Goal: Task Accomplishment & Management: Complete application form

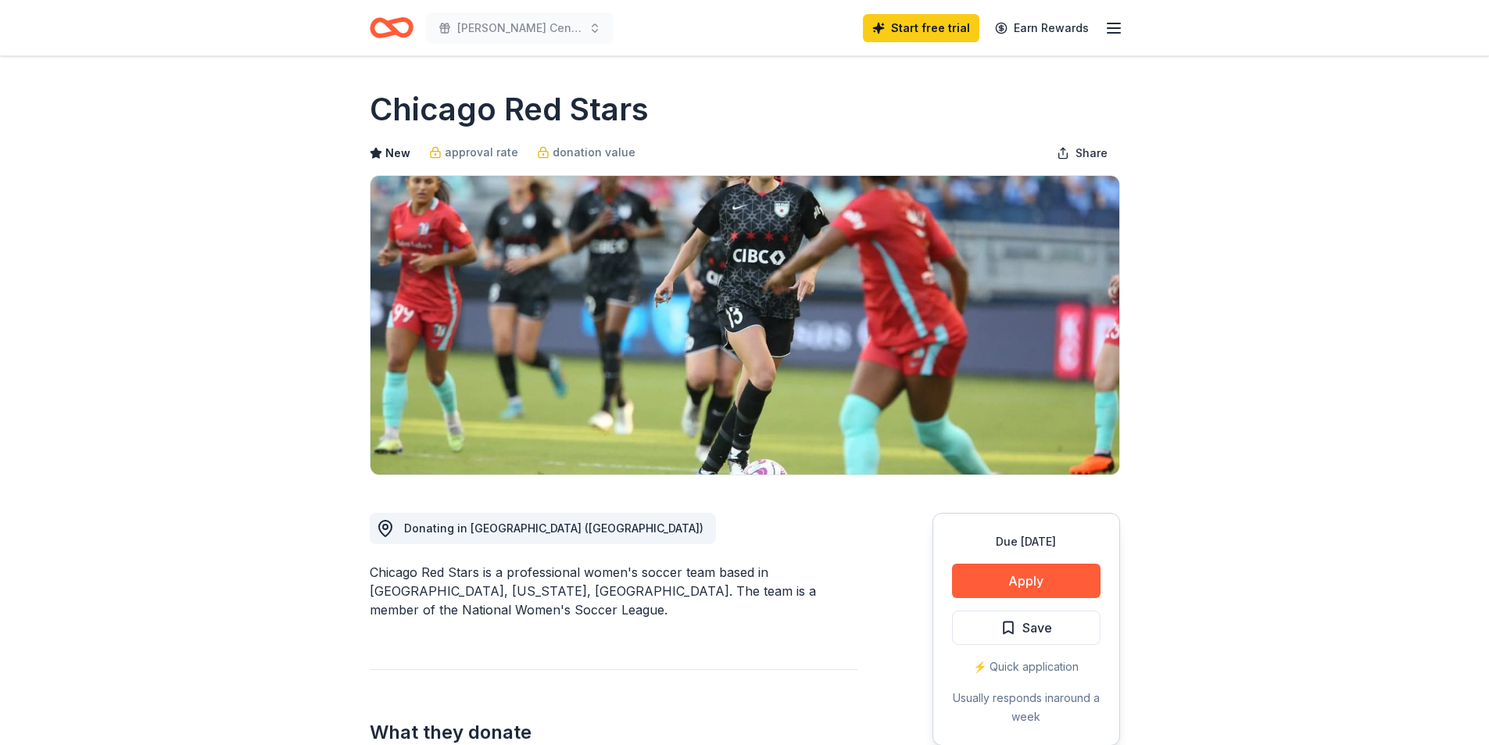
scroll to position [234, 0]
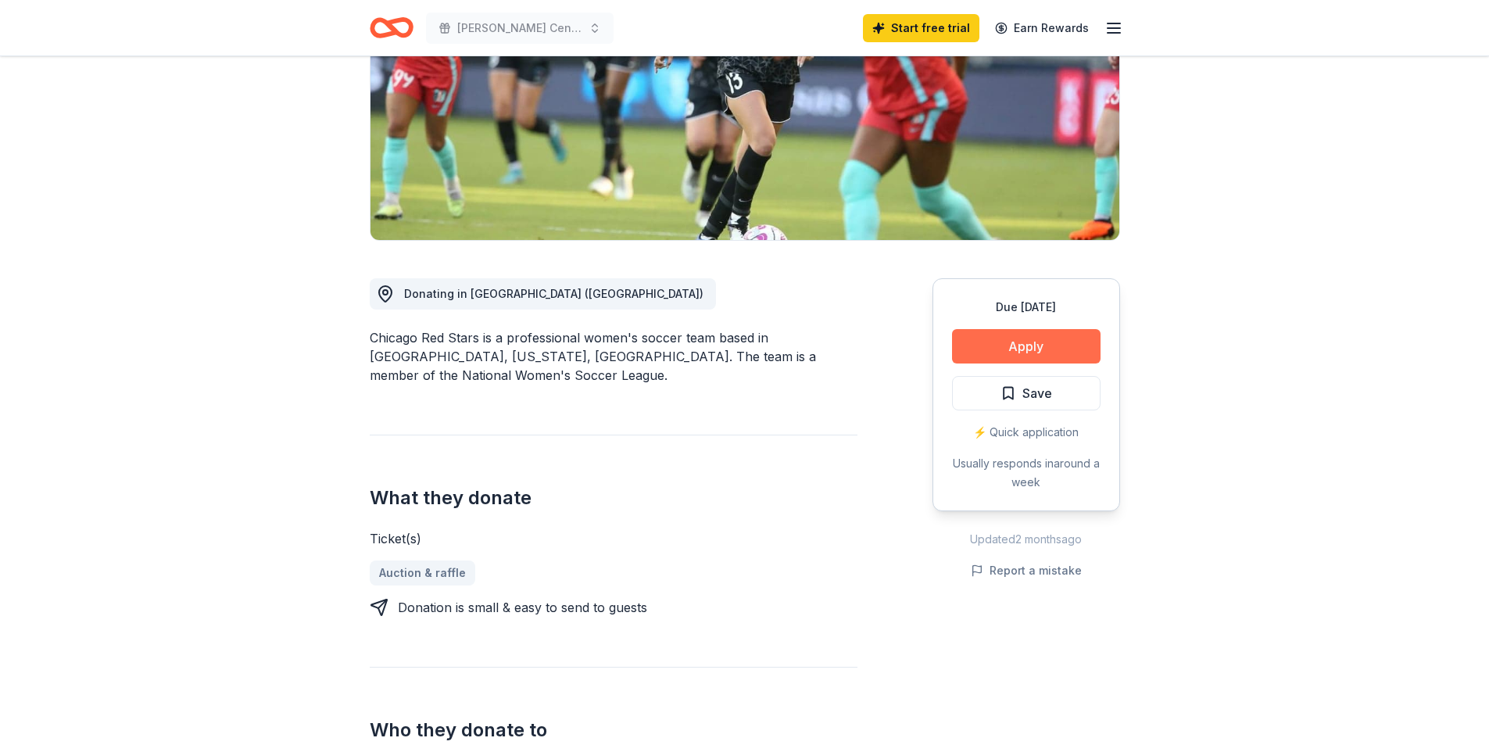
click at [1032, 352] on button "Apply" at bounding box center [1026, 346] width 148 height 34
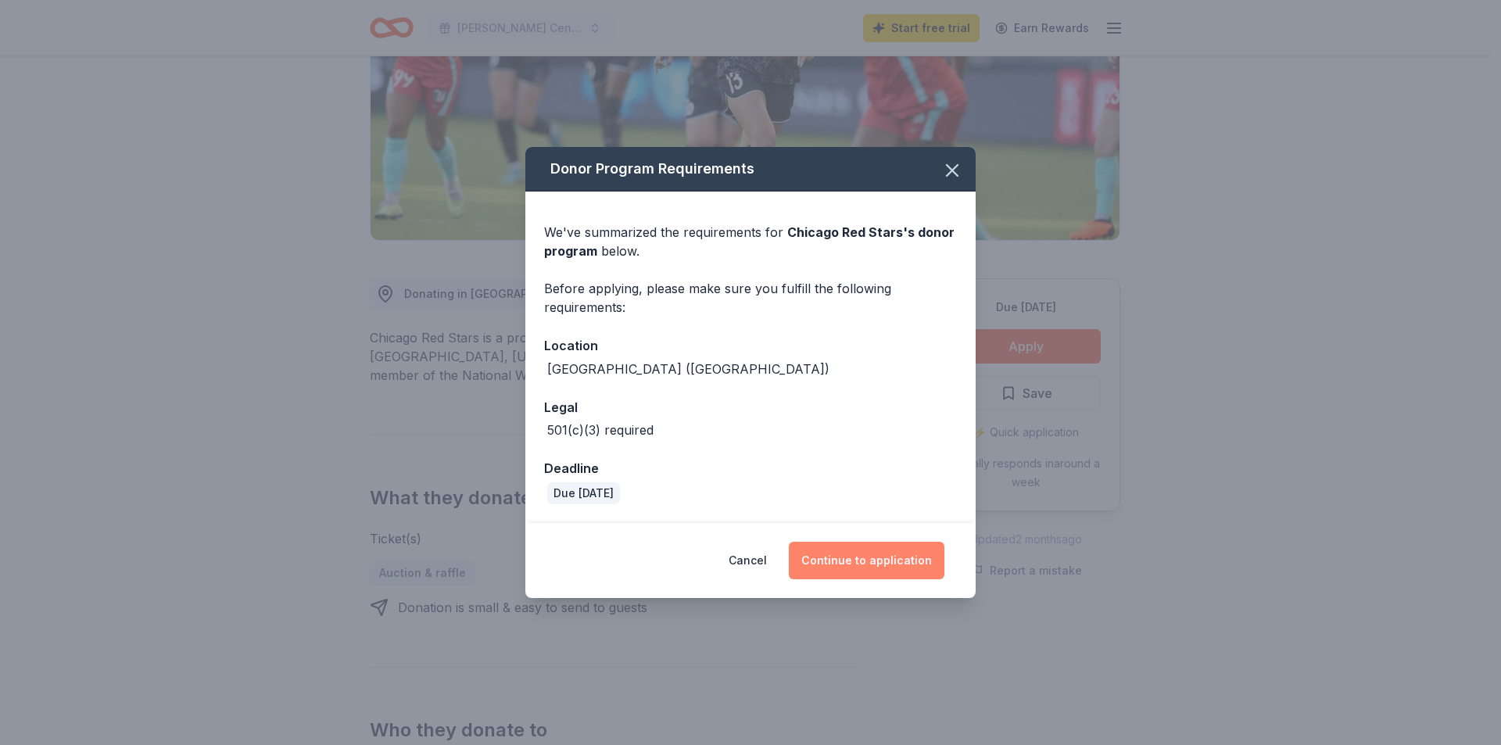
click at [899, 560] on button "Continue to application" at bounding box center [867, 561] width 156 height 38
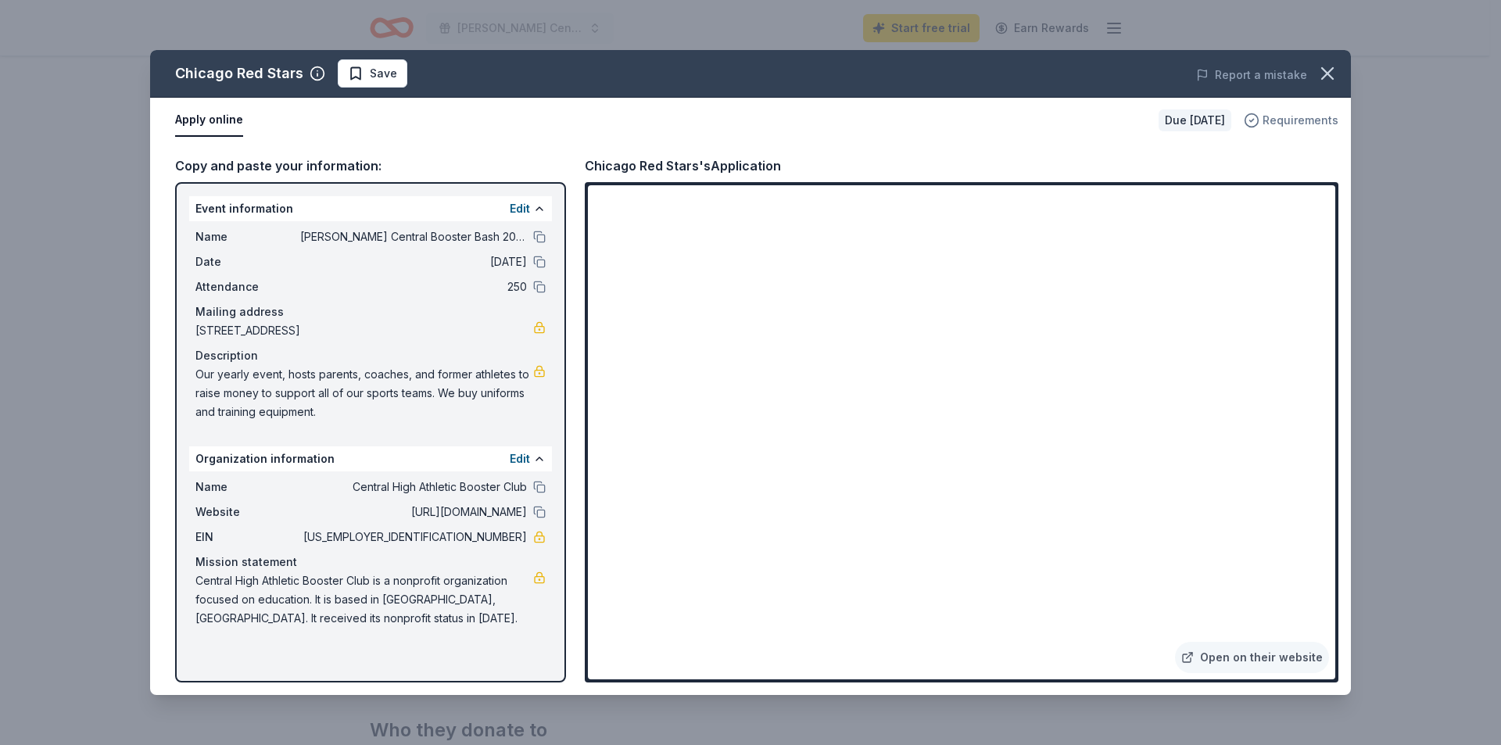
click at [1271, 116] on span "Requirements" at bounding box center [1300, 120] width 76 height 19
click at [898, 142] on div "Apply online Due in 50 days Requirements" at bounding box center [750, 120] width 1200 height 45
click at [538, 238] on button at bounding box center [539, 237] width 13 height 13
click at [1260, 653] on link "Open on their website" at bounding box center [1252, 657] width 154 height 31
click at [1337, 60] on button "button" at bounding box center [1327, 73] width 34 height 34
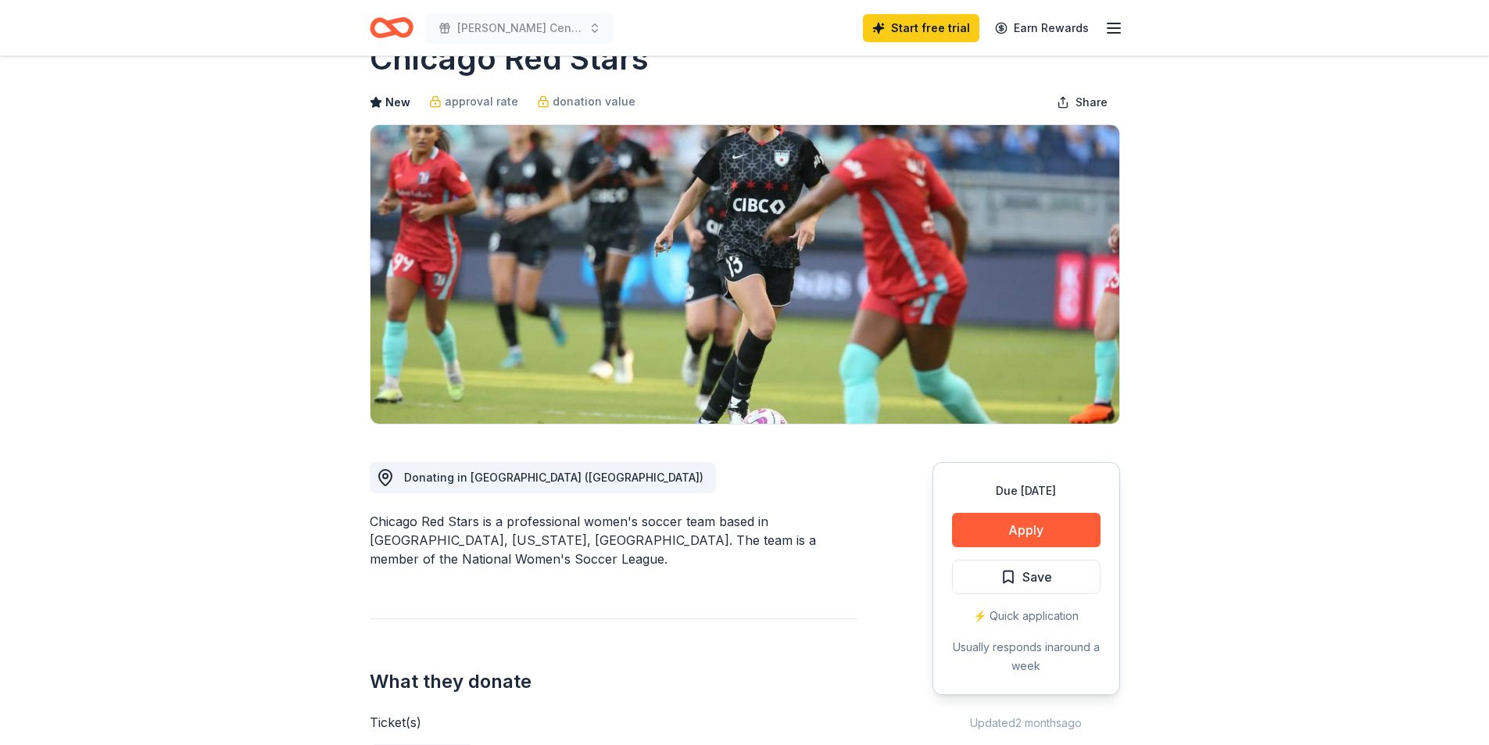
scroll to position [0, 0]
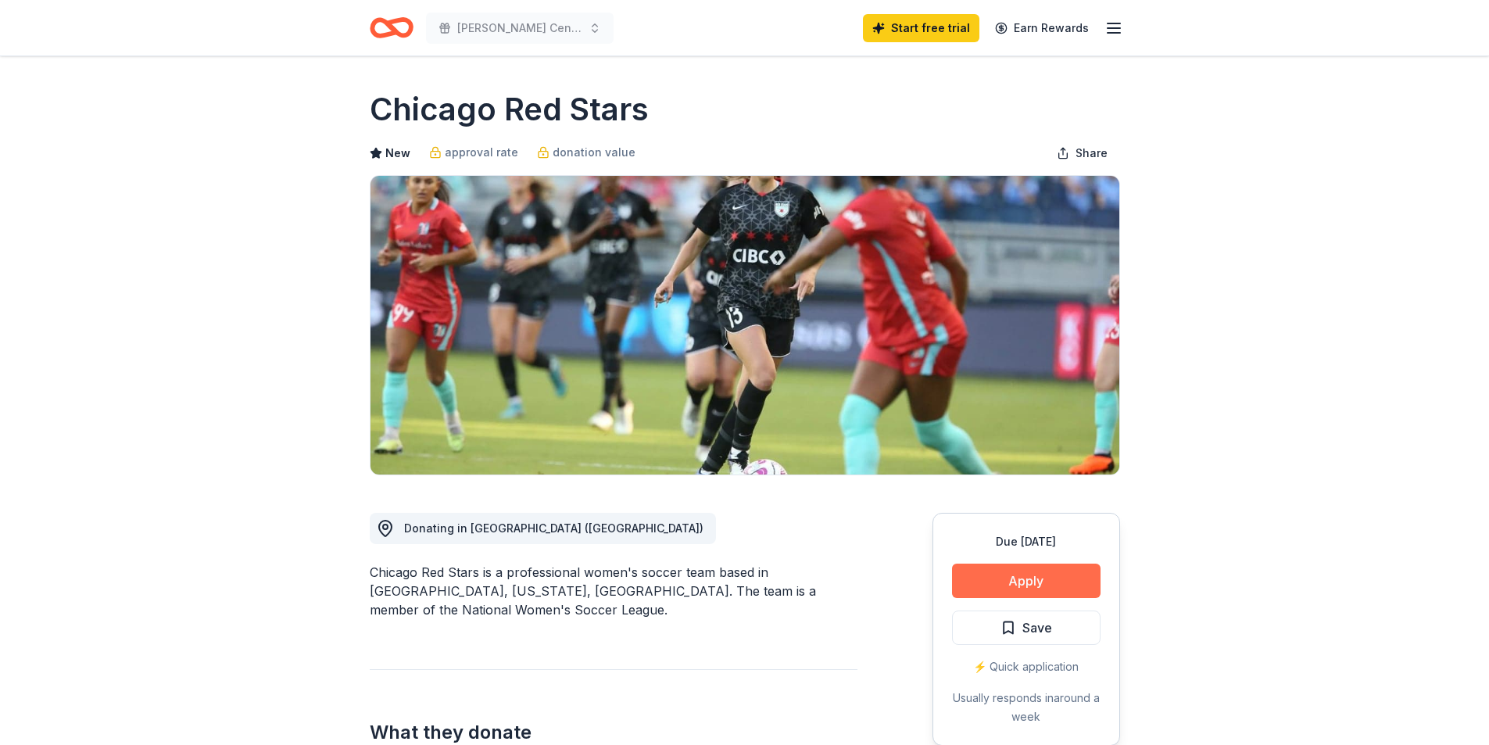
click at [1007, 578] on button "Apply" at bounding box center [1026, 581] width 148 height 34
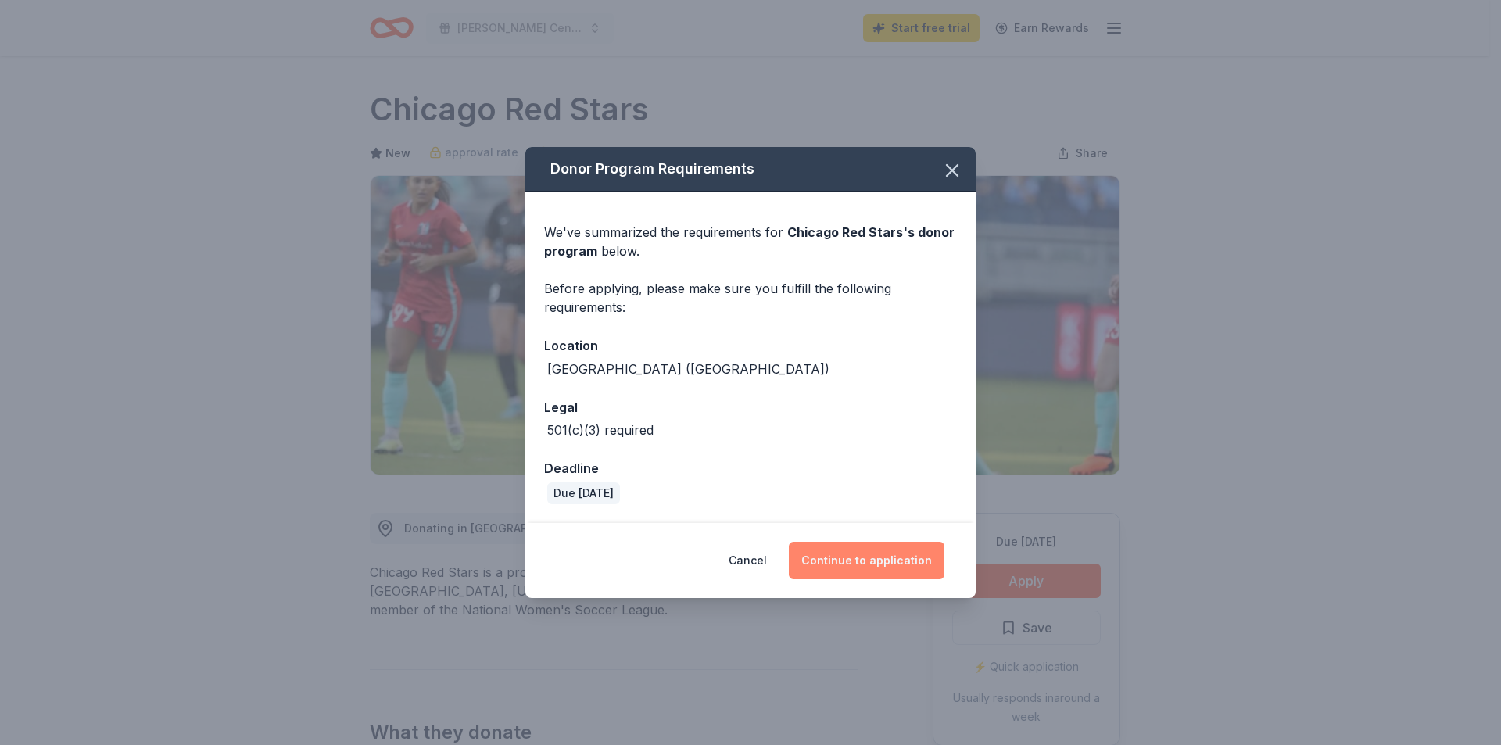
click at [835, 557] on button "Continue to application" at bounding box center [867, 561] width 156 height 38
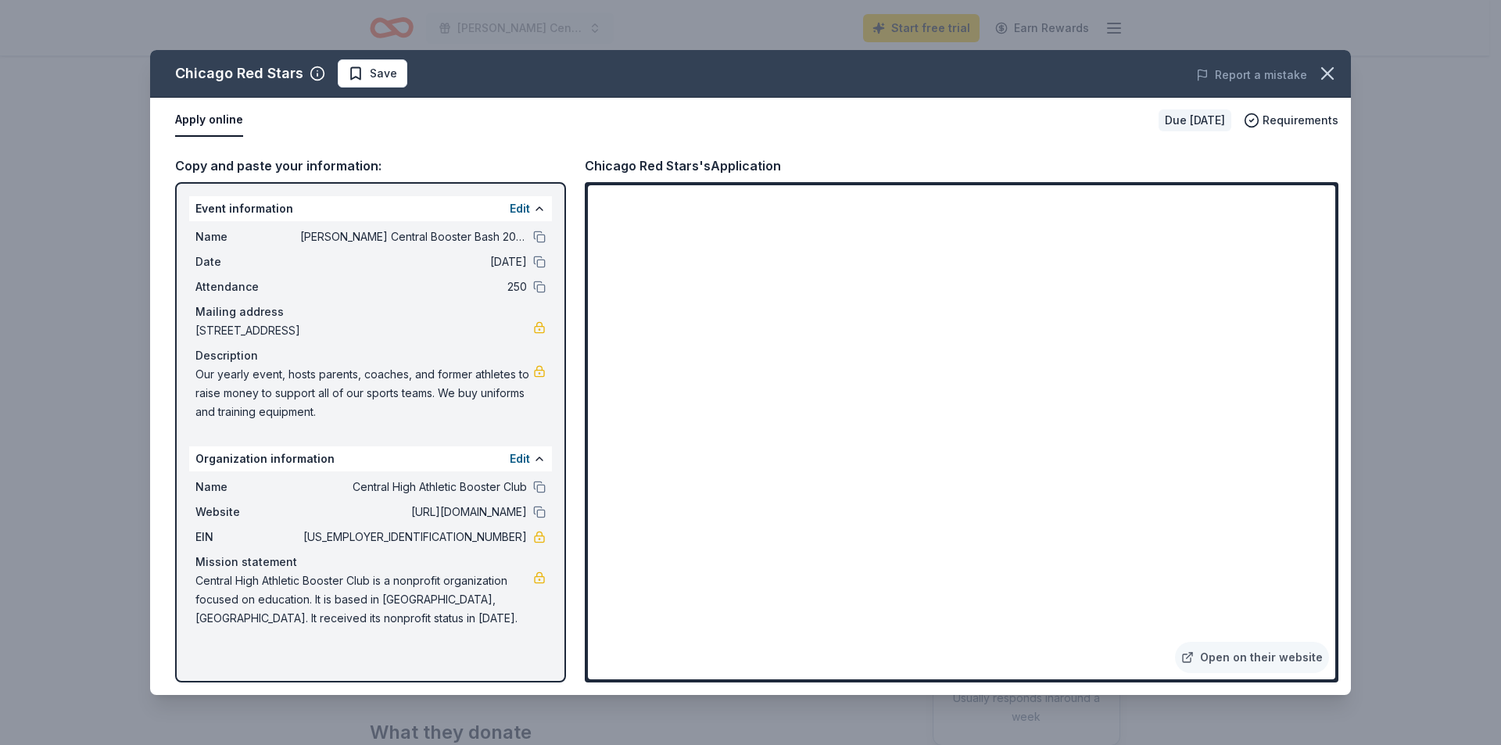
drag, startPoint x: 195, startPoint y: 375, endPoint x: 277, endPoint y: 408, distance: 89.1
click at [277, 408] on div "Name Davenport Central Booster Bash 2025 Date 11/07/25 Attendance 250 Mailing a…" at bounding box center [370, 324] width 363 height 206
drag, startPoint x: 327, startPoint y: 410, endPoint x: 246, endPoint y: 380, distance: 85.8
click at [247, 381] on span "Our yearly event, hosts parents, coaches, and former athletes to raise money to…" at bounding box center [364, 393] width 338 height 56
click at [246, 380] on span "Our yearly event, hosts parents, coaches, and former athletes to raise money to…" at bounding box center [364, 393] width 338 height 56
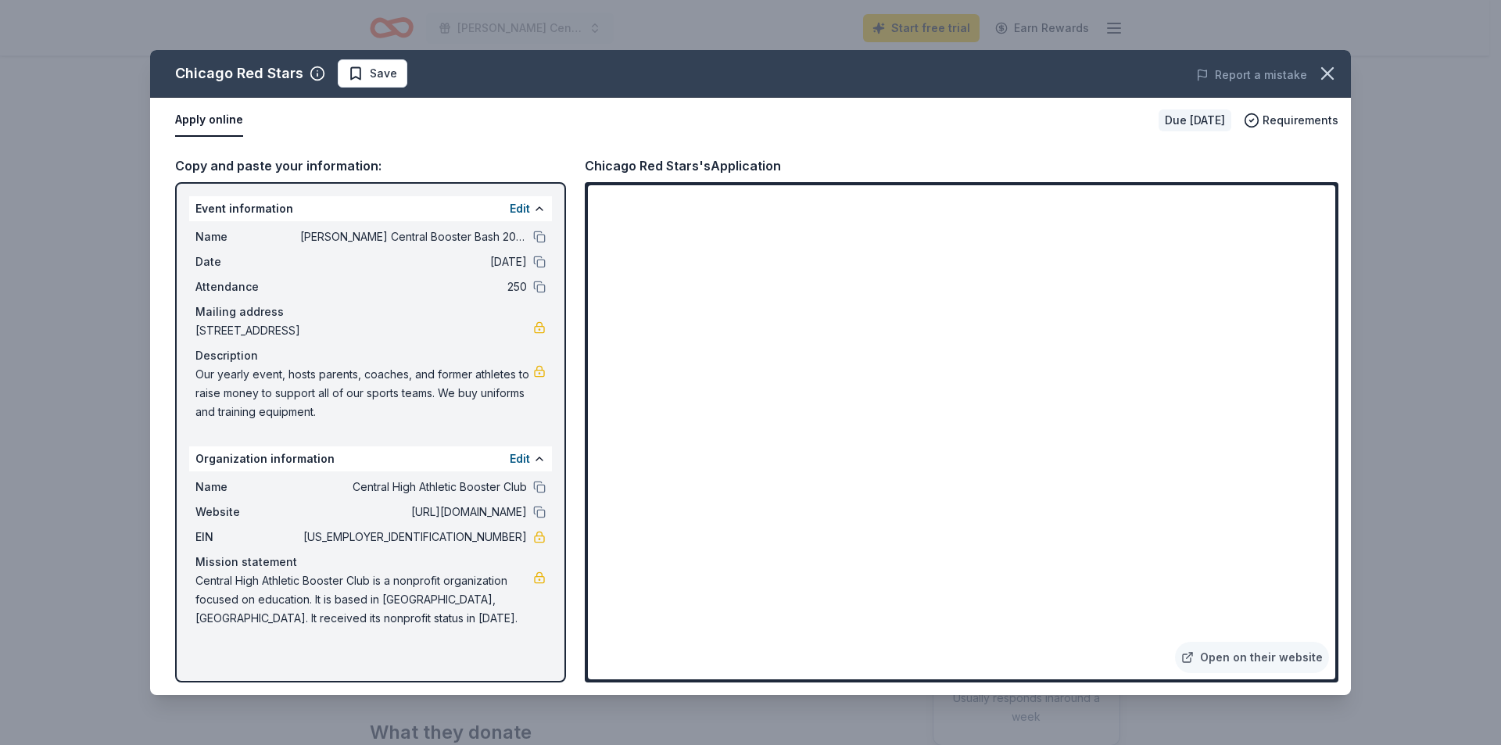
click at [246, 380] on span "Our yearly event, hosts parents, coaches, and former athletes to raise money to…" at bounding box center [364, 393] width 338 height 56
click at [272, 392] on span "Our yearly event, hosts parents, coaches, and former athletes to raise money to…" at bounding box center [364, 393] width 338 height 56
click at [1340, 73] on button "button" at bounding box center [1327, 73] width 34 height 34
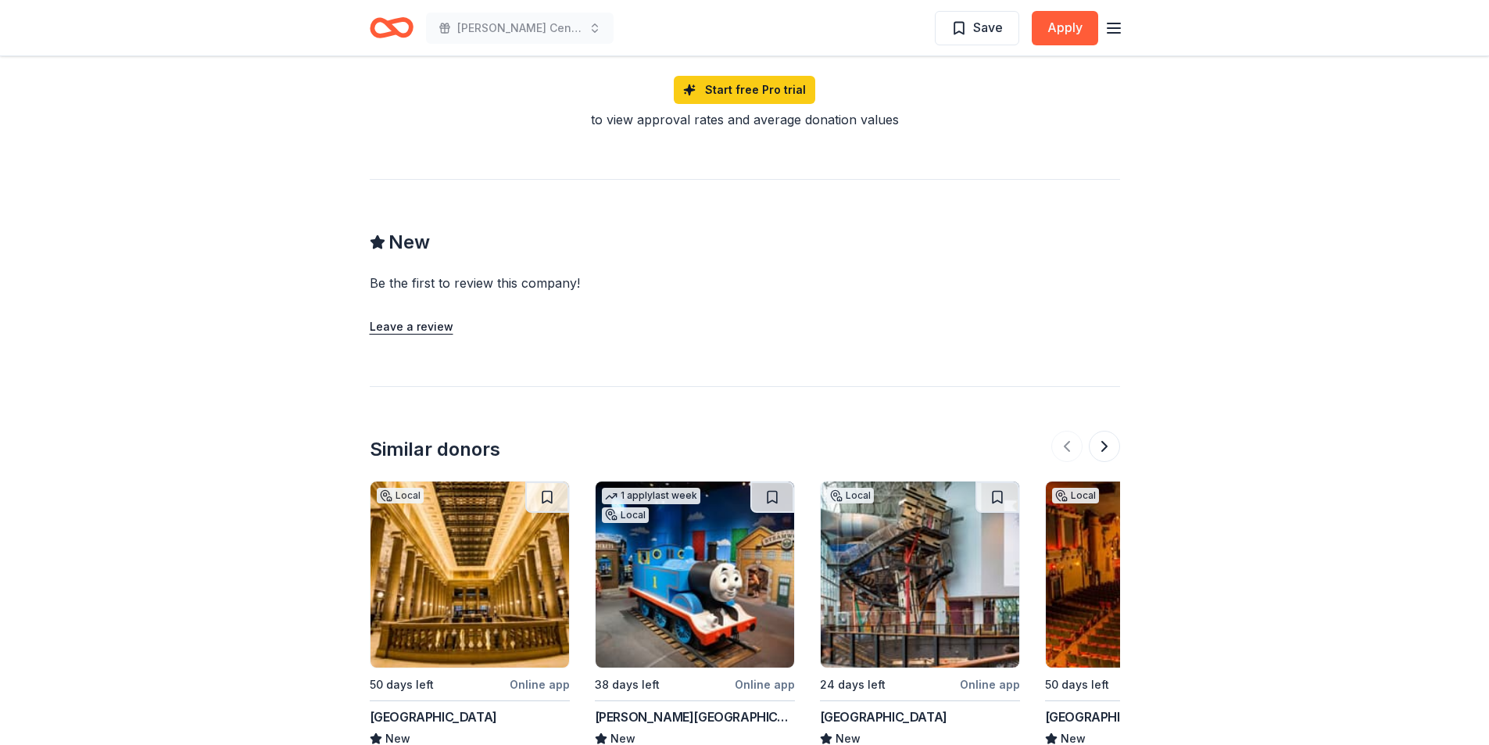
scroll to position [1513, 0]
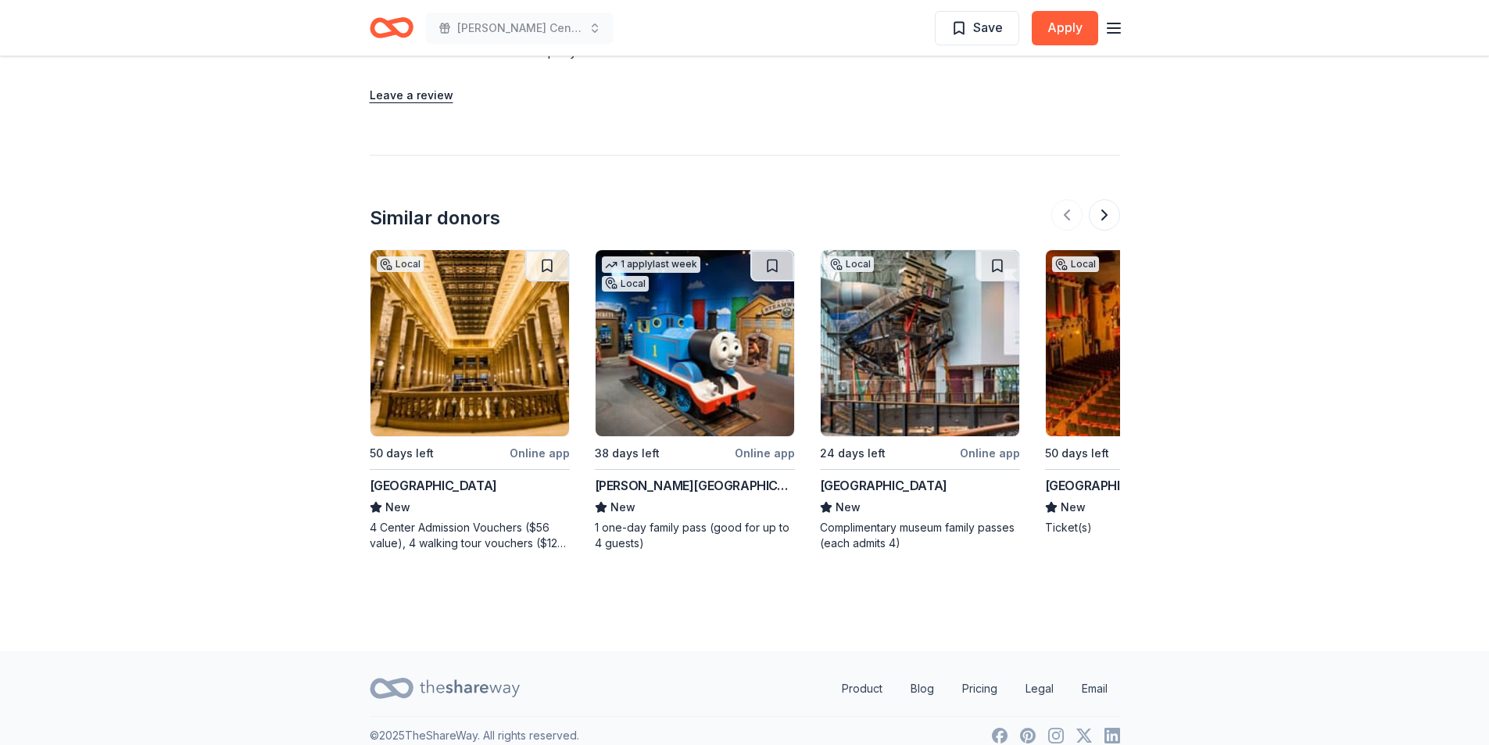
click at [460, 520] on div "4 Center Admission Vouchers ($56 value), 4 walking tour vouchers ($120 value, i…" at bounding box center [470, 535] width 200 height 31
click at [1114, 199] on button at bounding box center [1104, 214] width 31 height 31
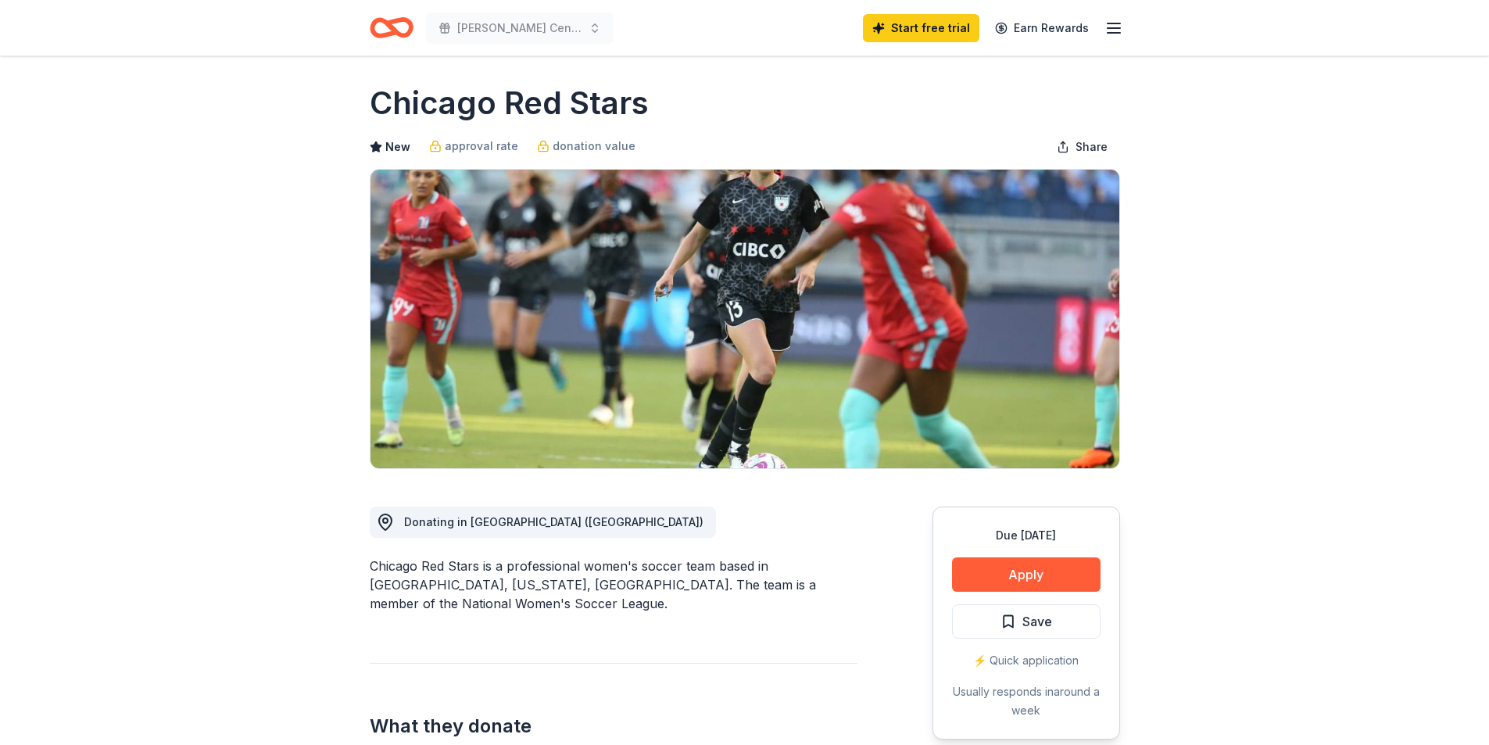
scroll to position [0, 0]
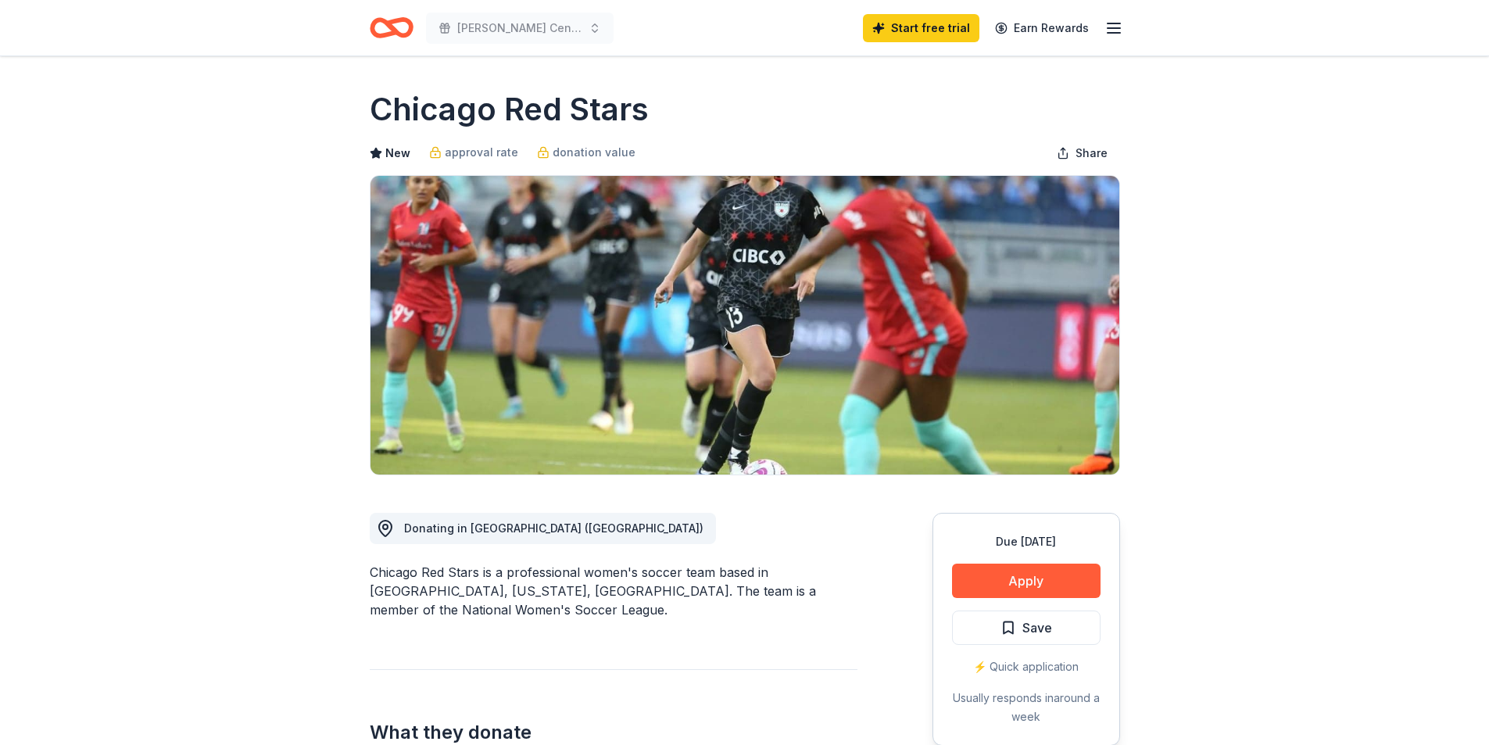
click at [405, 20] on icon "Home" at bounding box center [398, 28] width 24 height 16
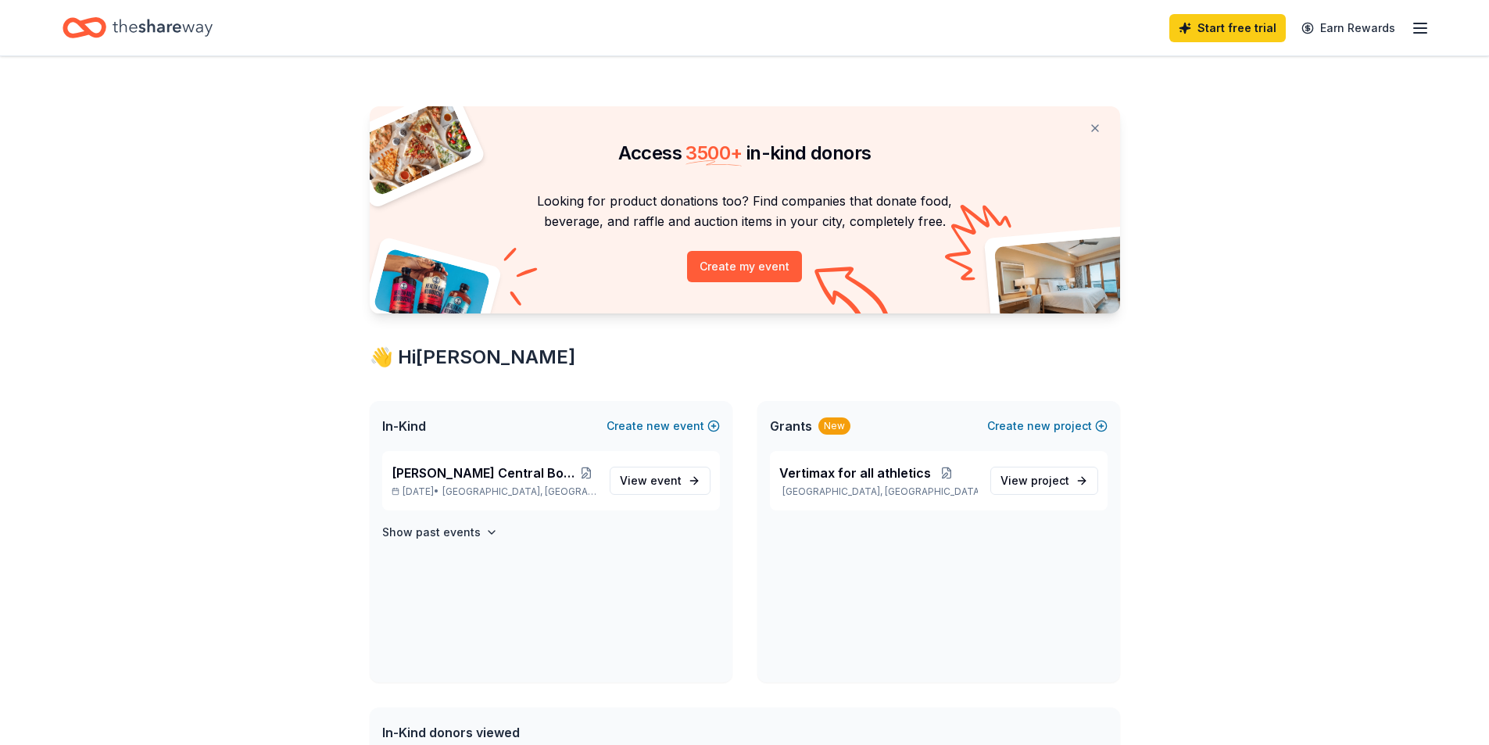
click at [175, 30] on icon "Home" at bounding box center [163, 27] width 100 height 17
click at [1421, 28] on line "button" at bounding box center [1420, 28] width 13 height 0
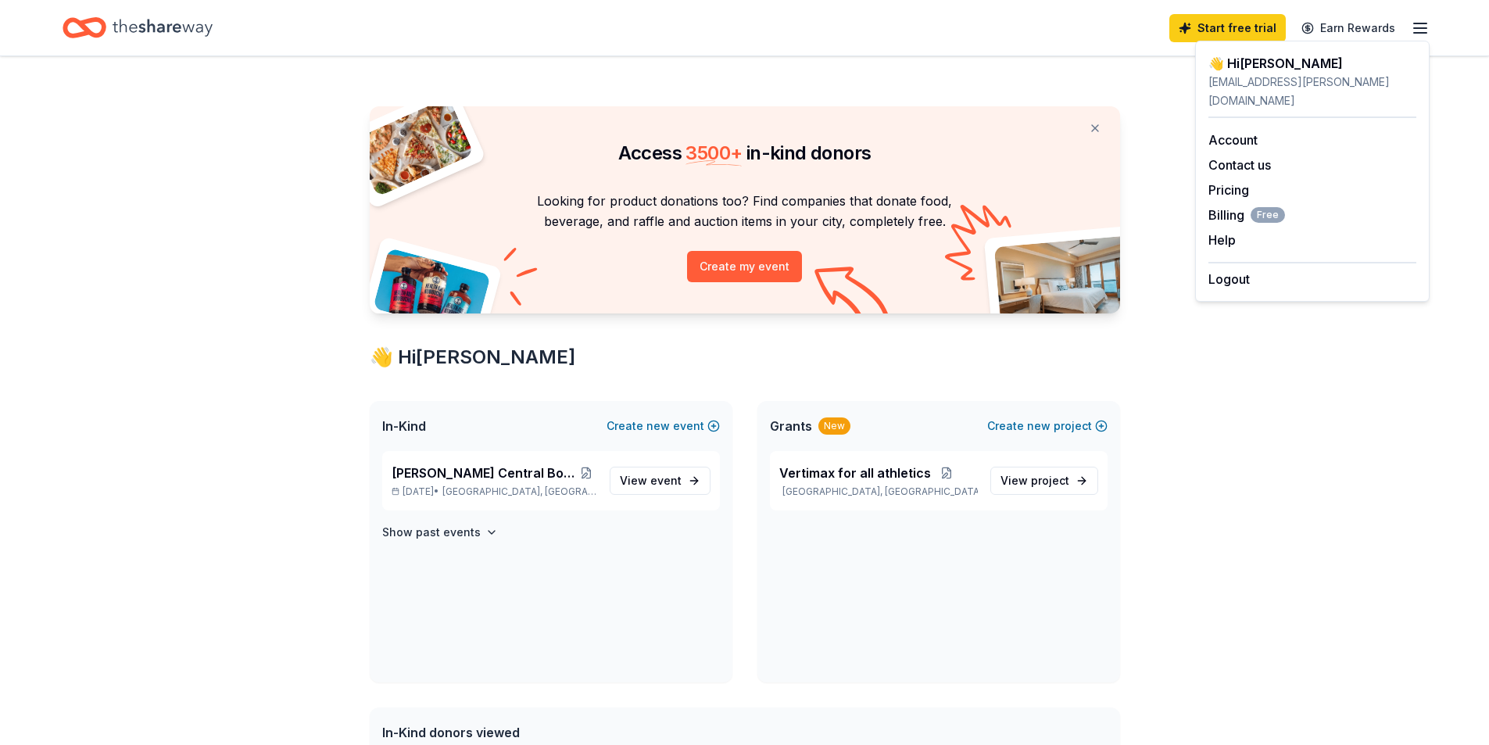
click at [1282, 449] on div "Access 3500 + in-kind donors Looking for product donations too? Find companies …" at bounding box center [744, 705] width 1489 height 1298
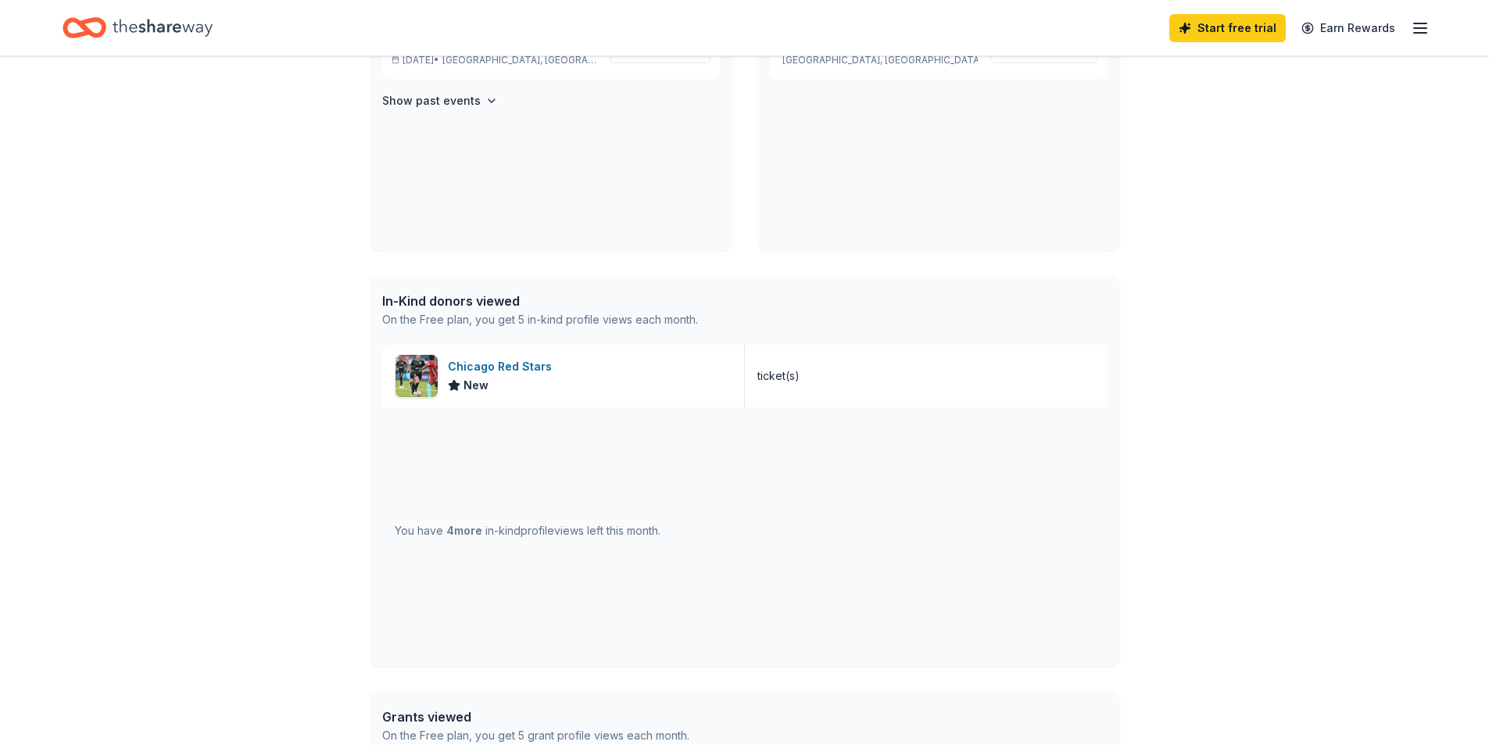
scroll to position [175, 0]
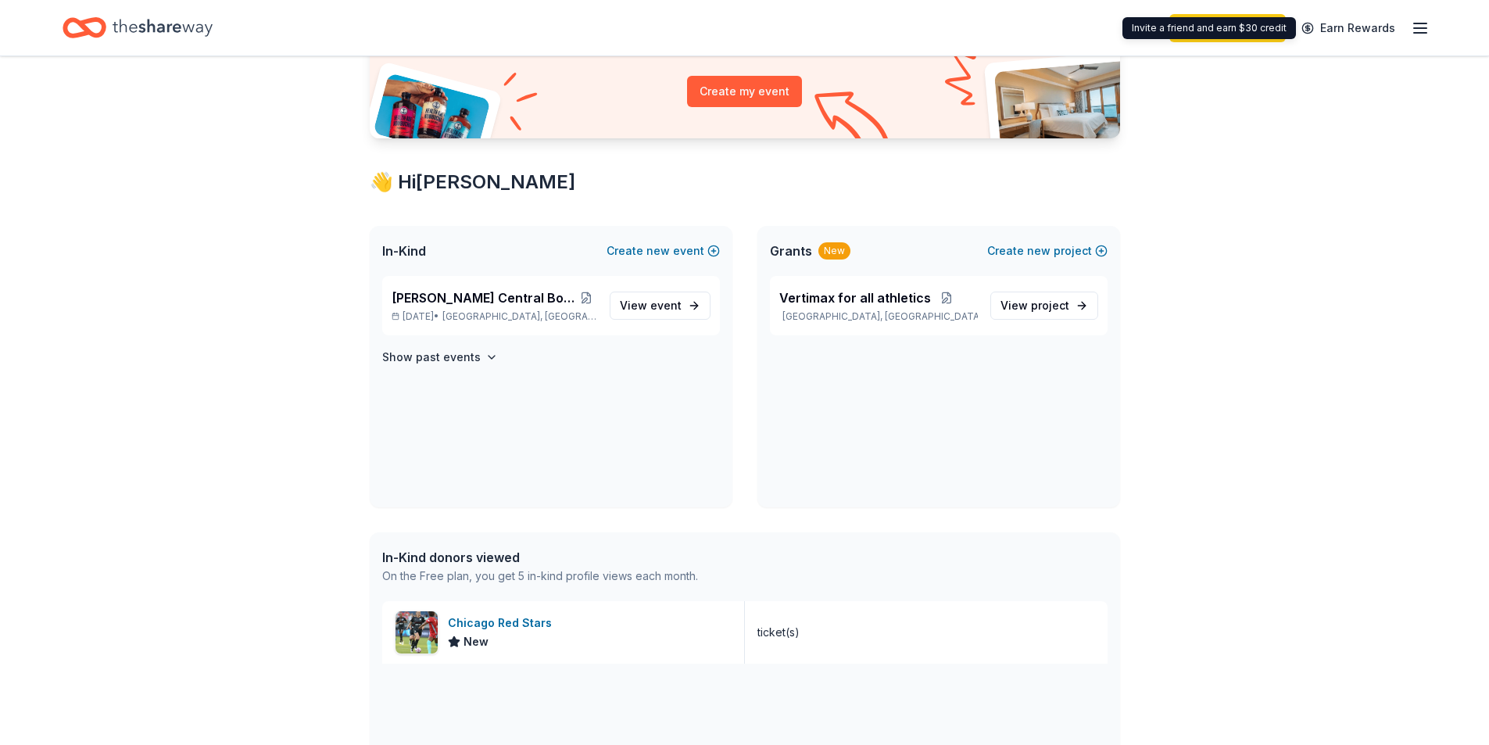
click at [1419, 28] on line "button" at bounding box center [1420, 28] width 13 height 0
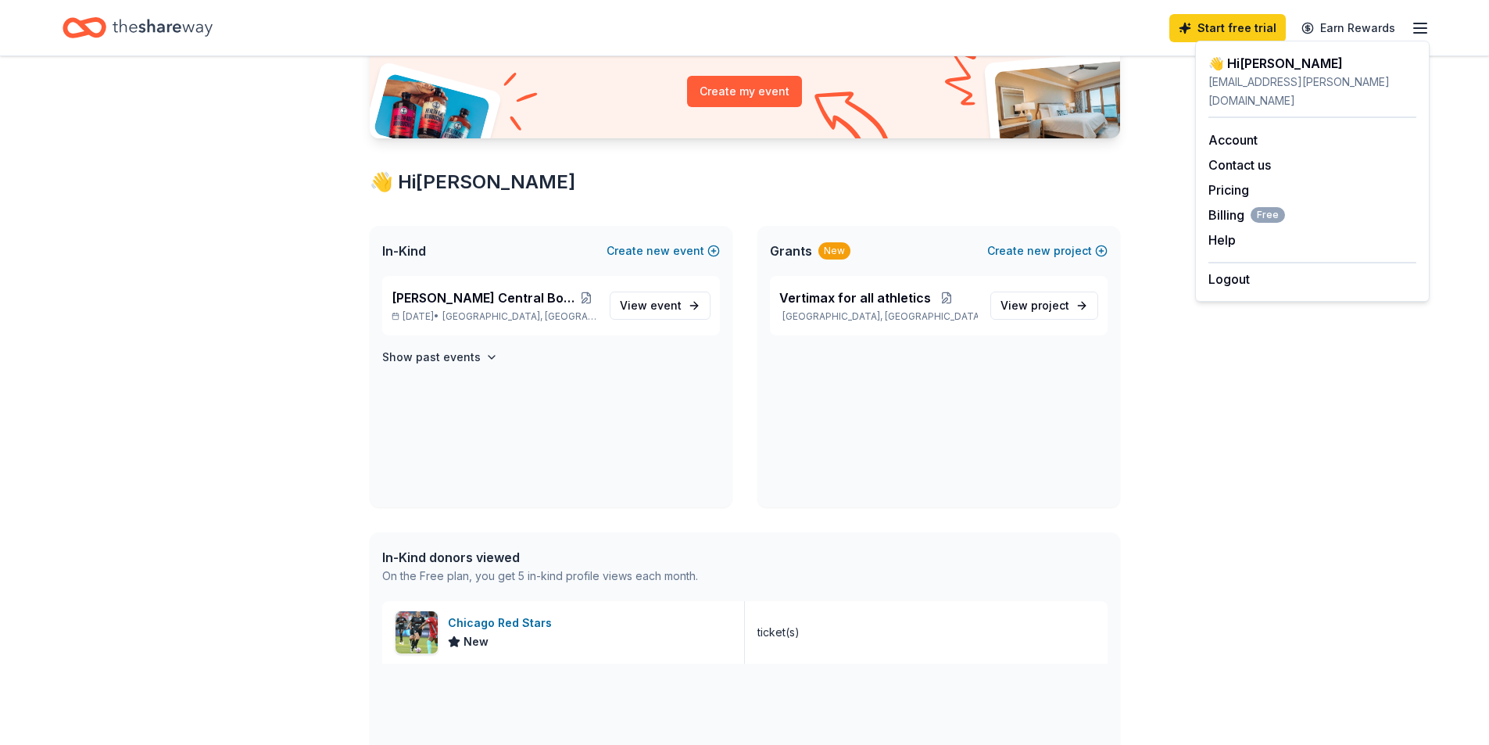
click at [1263, 358] on div "Access 3500 + in-kind donors Looking for product donations too? Find companies …" at bounding box center [744, 530] width 1489 height 1298
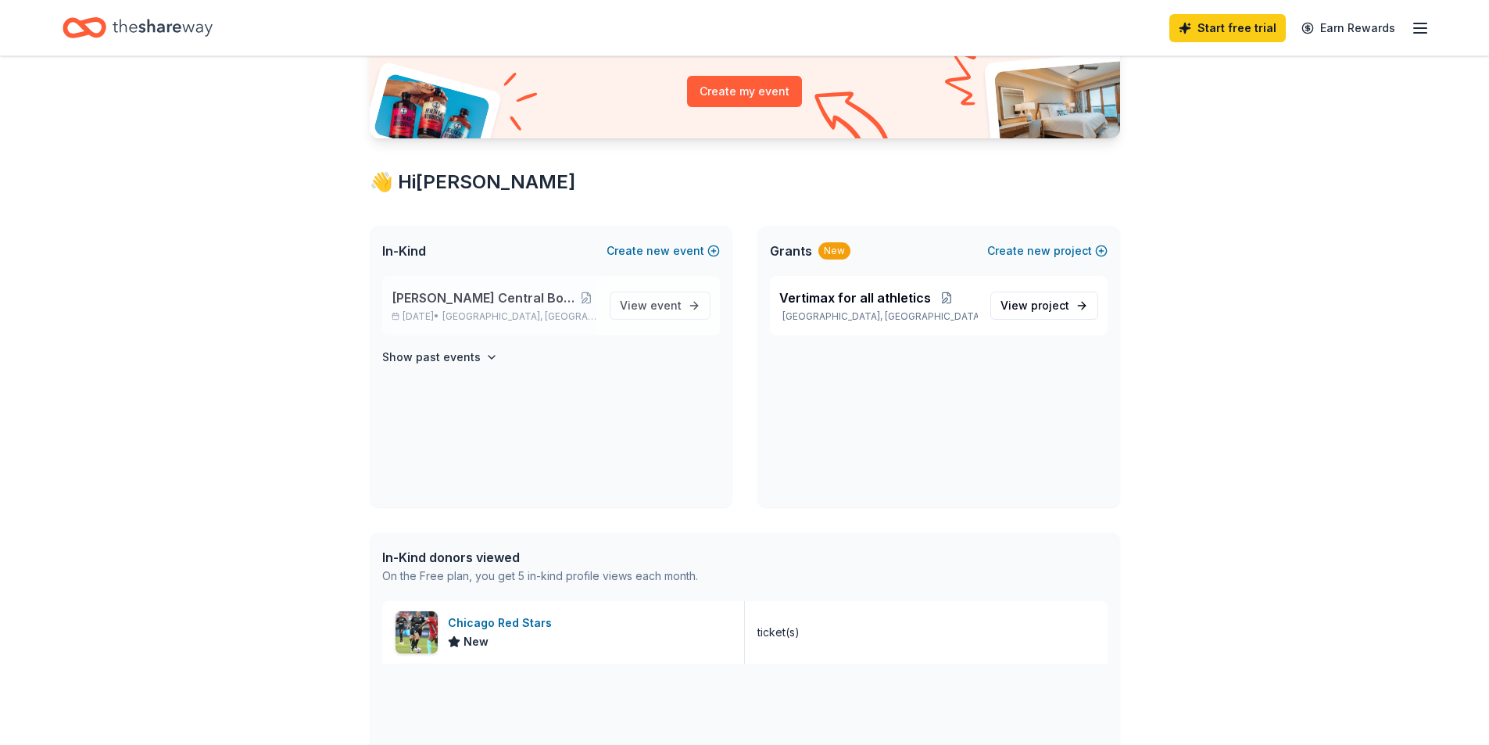
click at [442, 310] on p "Nov 07, 2025 • Davenport, IA" at bounding box center [495, 316] width 206 height 13
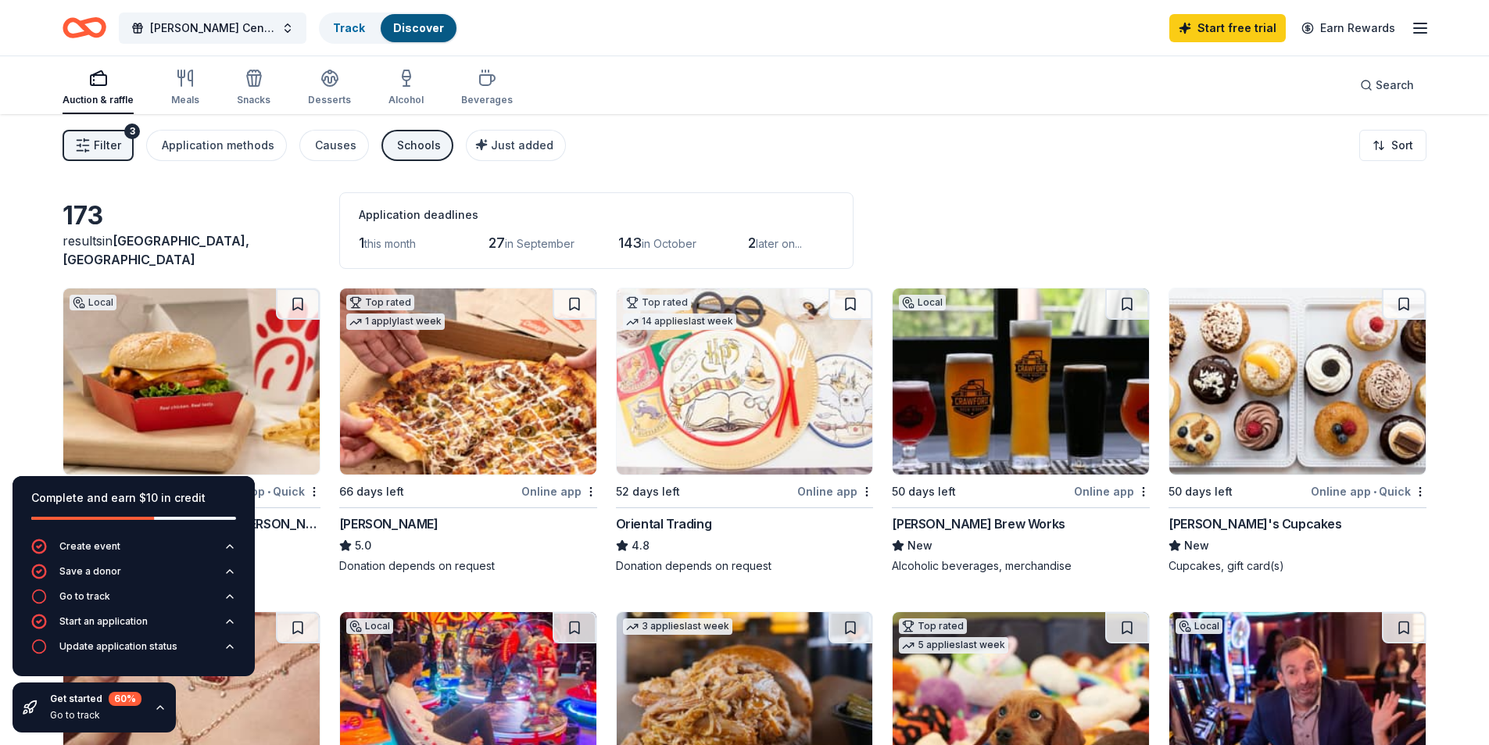
click at [680, 163] on div "Filter 3 Application methods Causes Schools Just added Sort" at bounding box center [744, 145] width 1489 height 63
click at [217, 218] on div "173 results in Davenport, IA Application deadlines 1 this month 27 in September…" at bounding box center [745, 230] width 1364 height 77
click at [121, 699] on div "60 %" at bounding box center [125, 699] width 33 height 14
click at [71, 703] on div "Get started 60 %" at bounding box center [95, 699] width 91 height 14
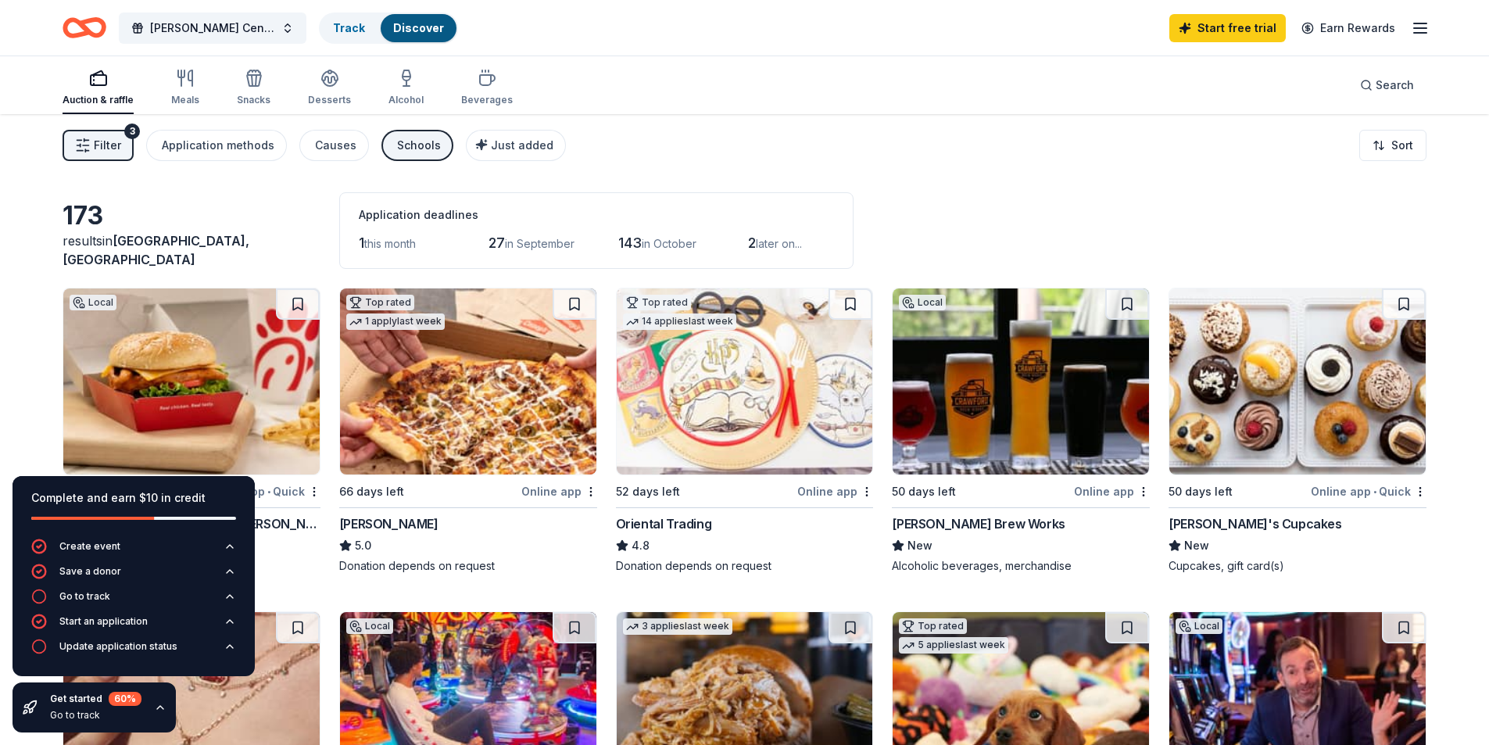
click at [161, 706] on icon "button" at bounding box center [160, 707] width 13 height 13
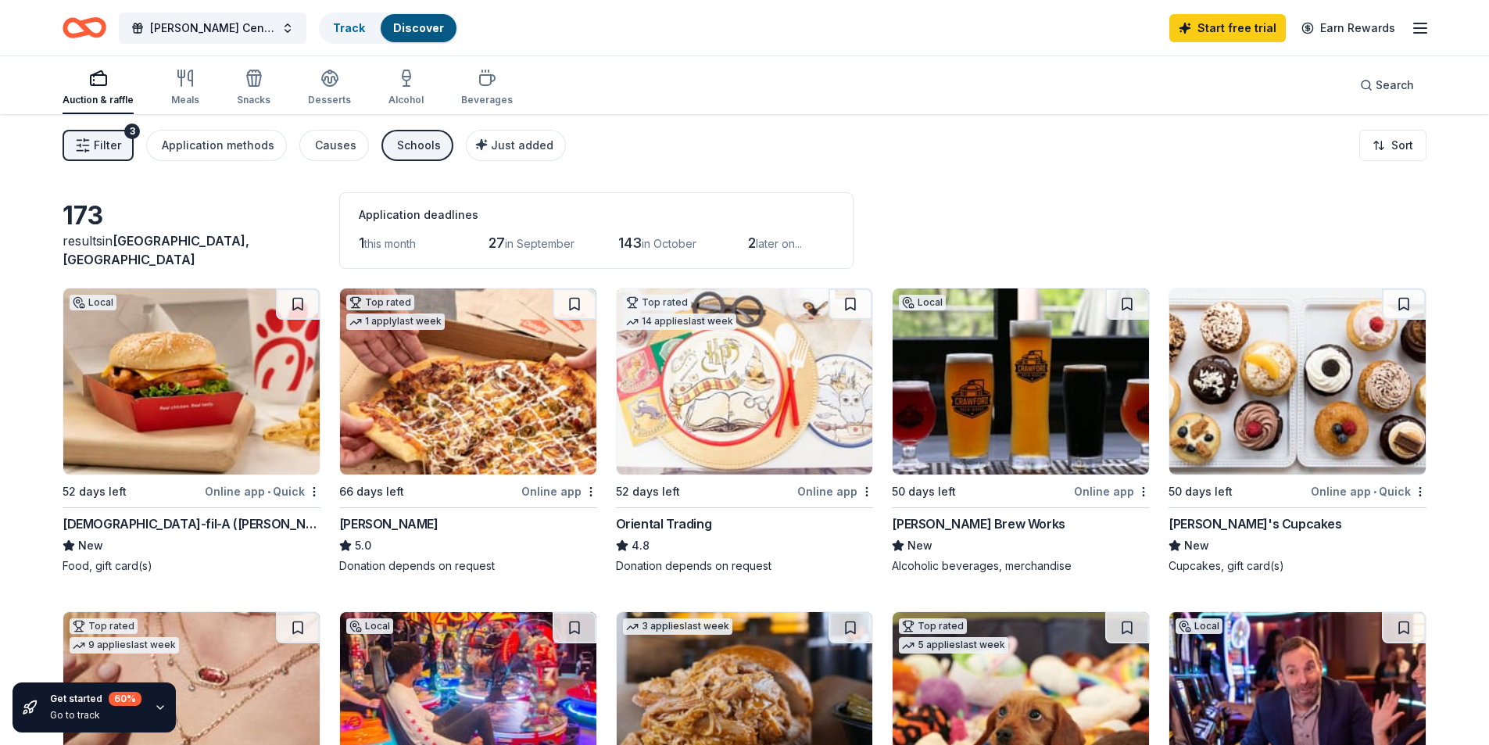
click at [469, 351] on img at bounding box center [468, 381] width 256 height 186
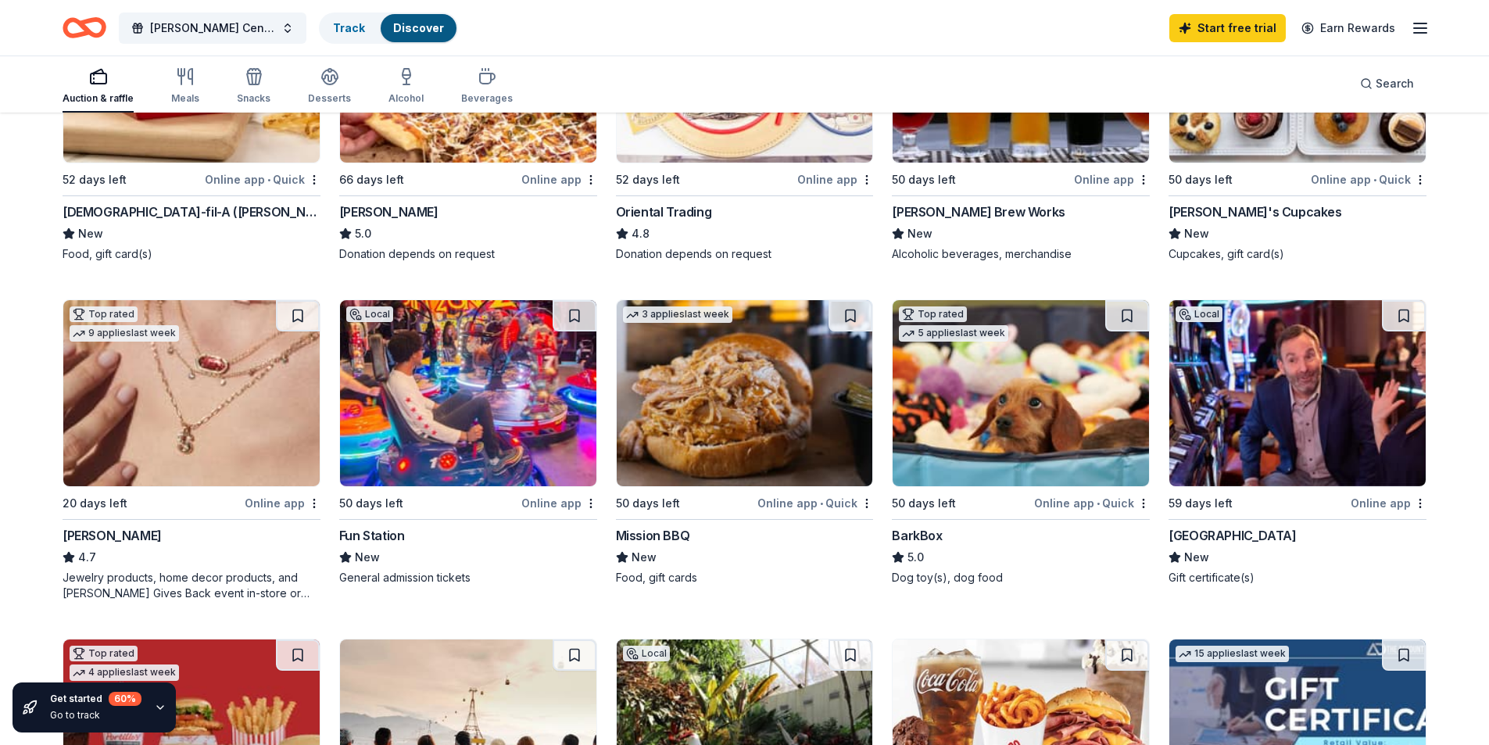
scroll to position [313, 0]
click at [1290, 444] on img at bounding box center [1297, 392] width 256 height 186
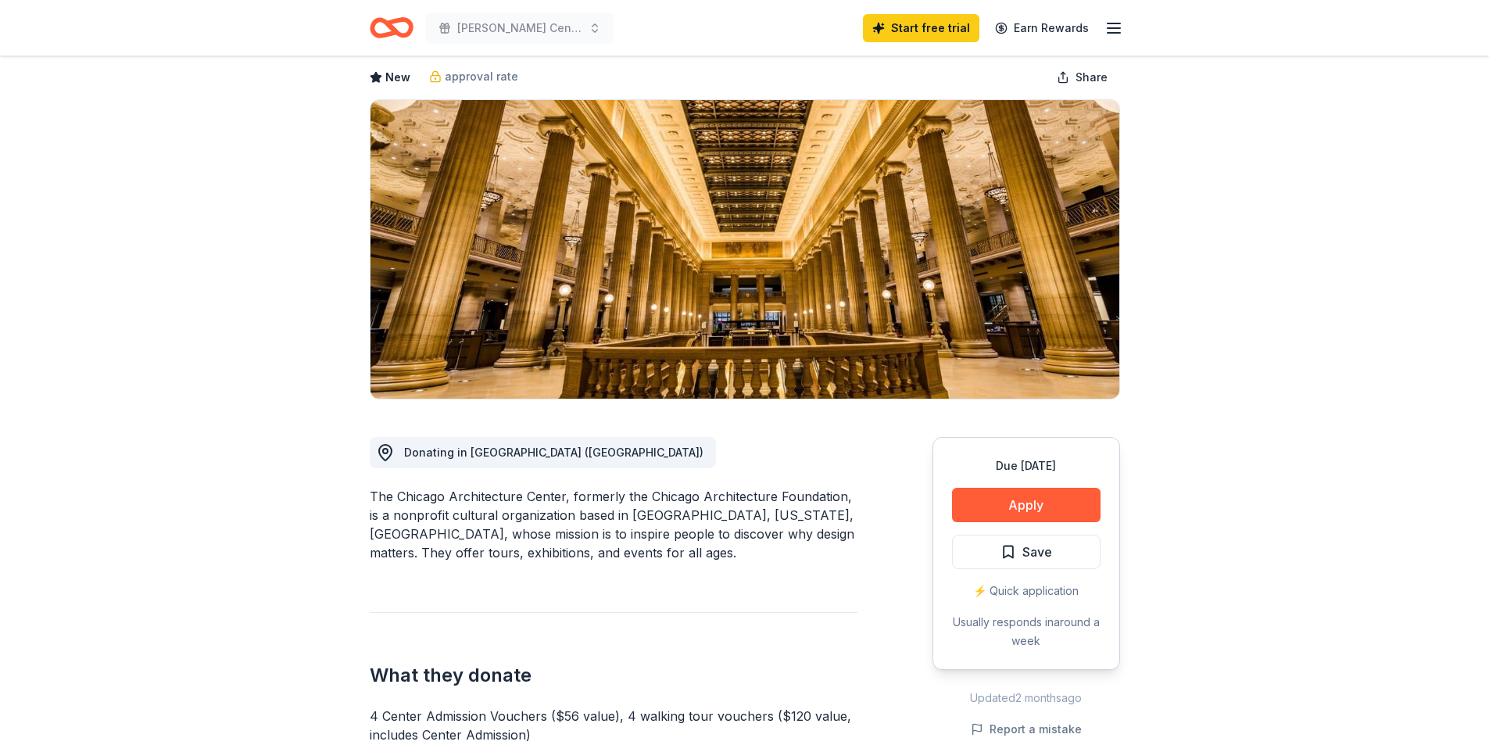
scroll to position [234, 0]
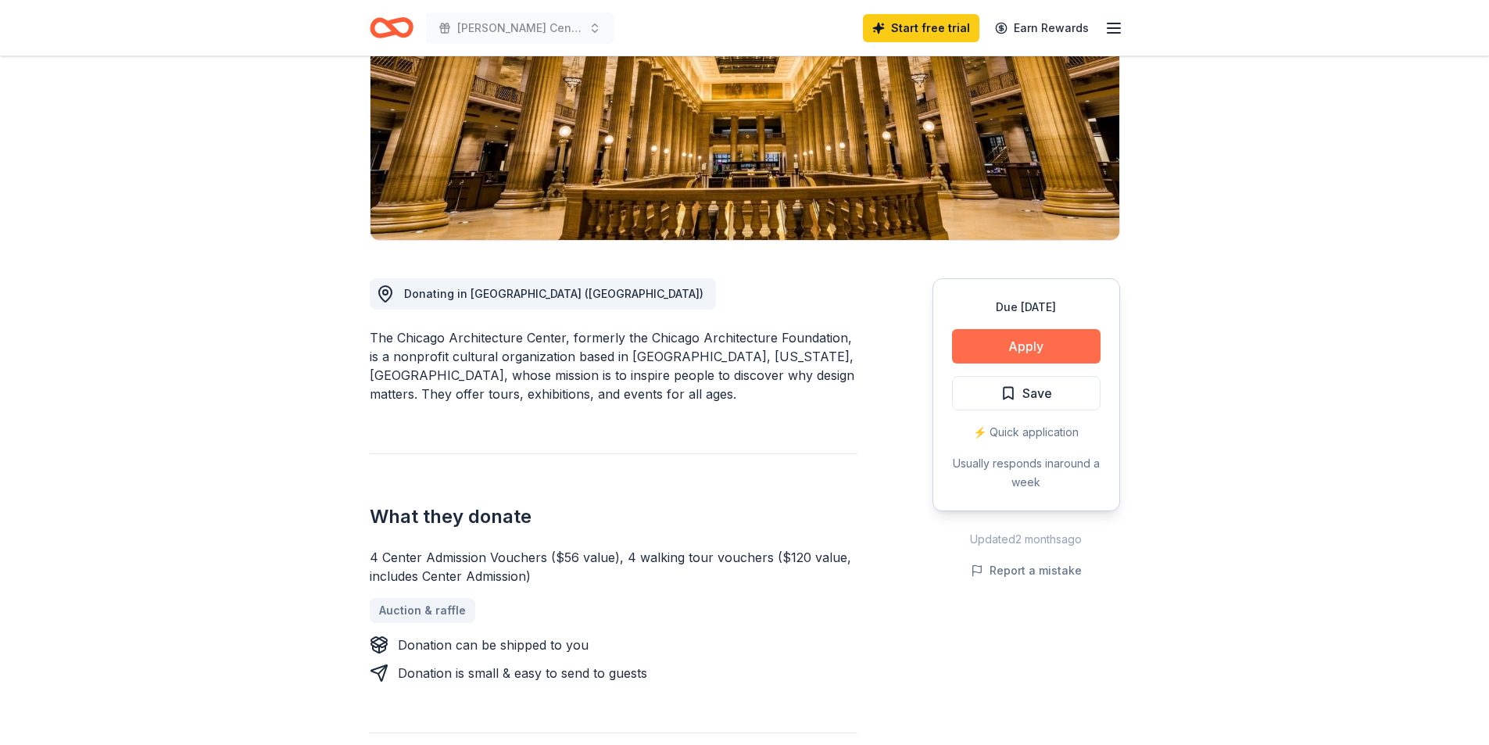
click at [1035, 339] on button "Apply" at bounding box center [1026, 346] width 148 height 34
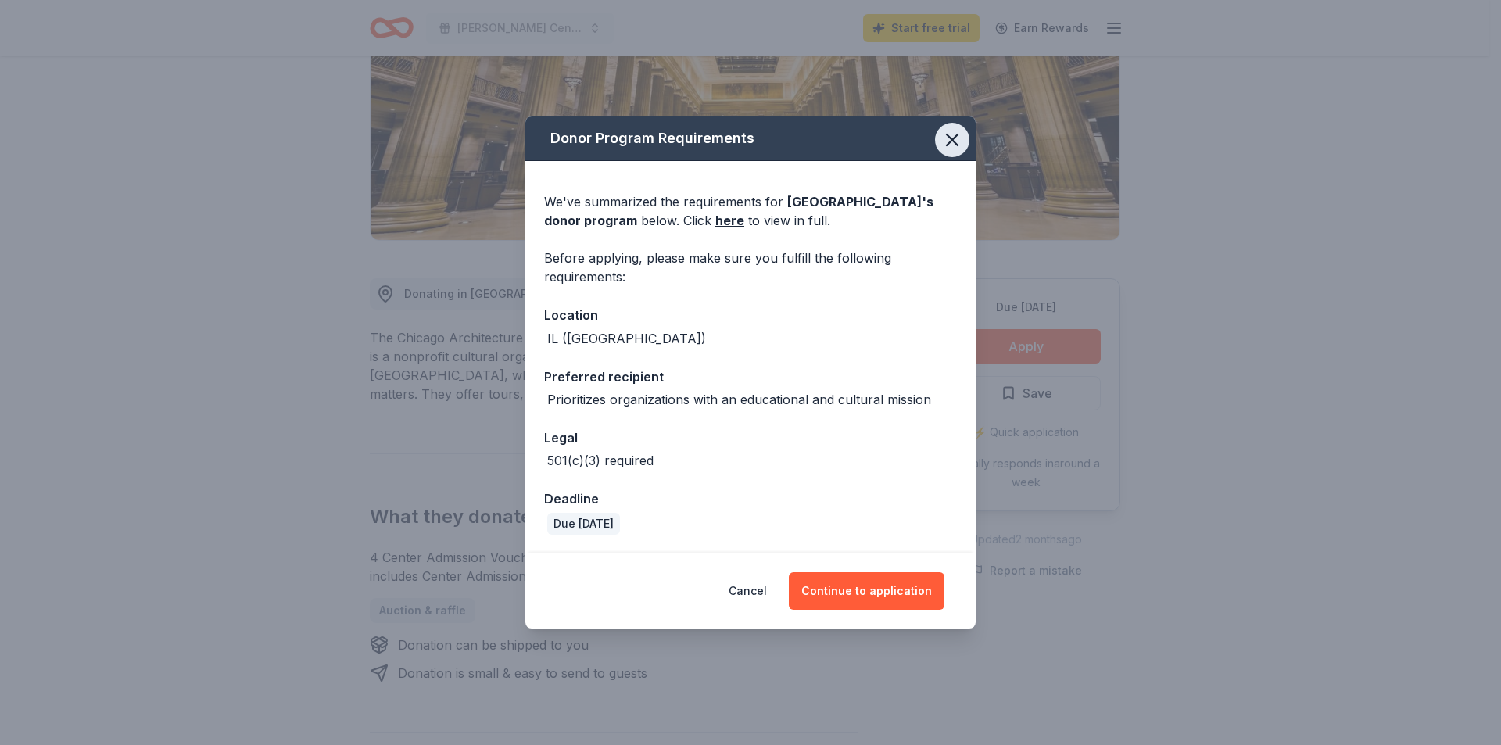
click at [961, 141] on icon "button" at bounding box center [952, 140] width 22 height 22
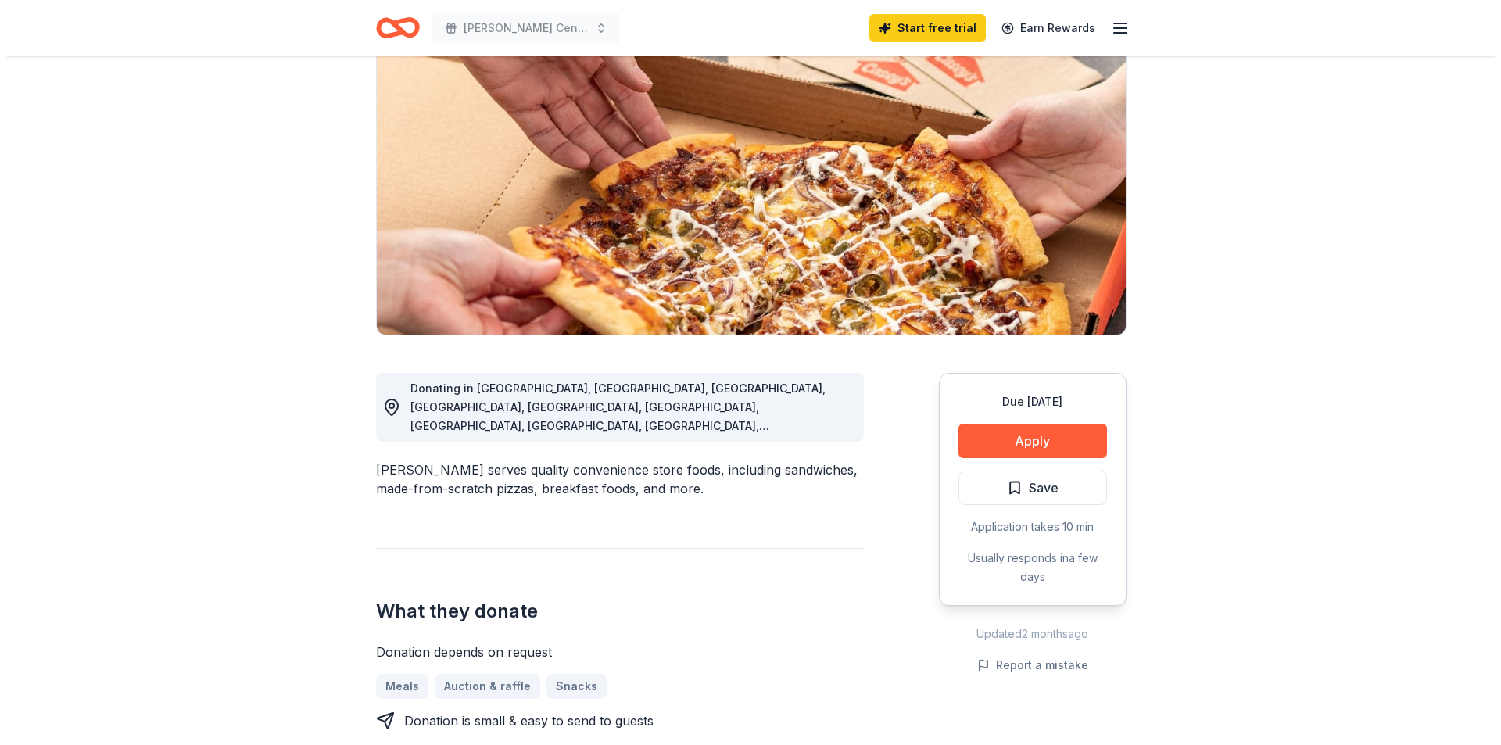
scroll to position [391, 0]
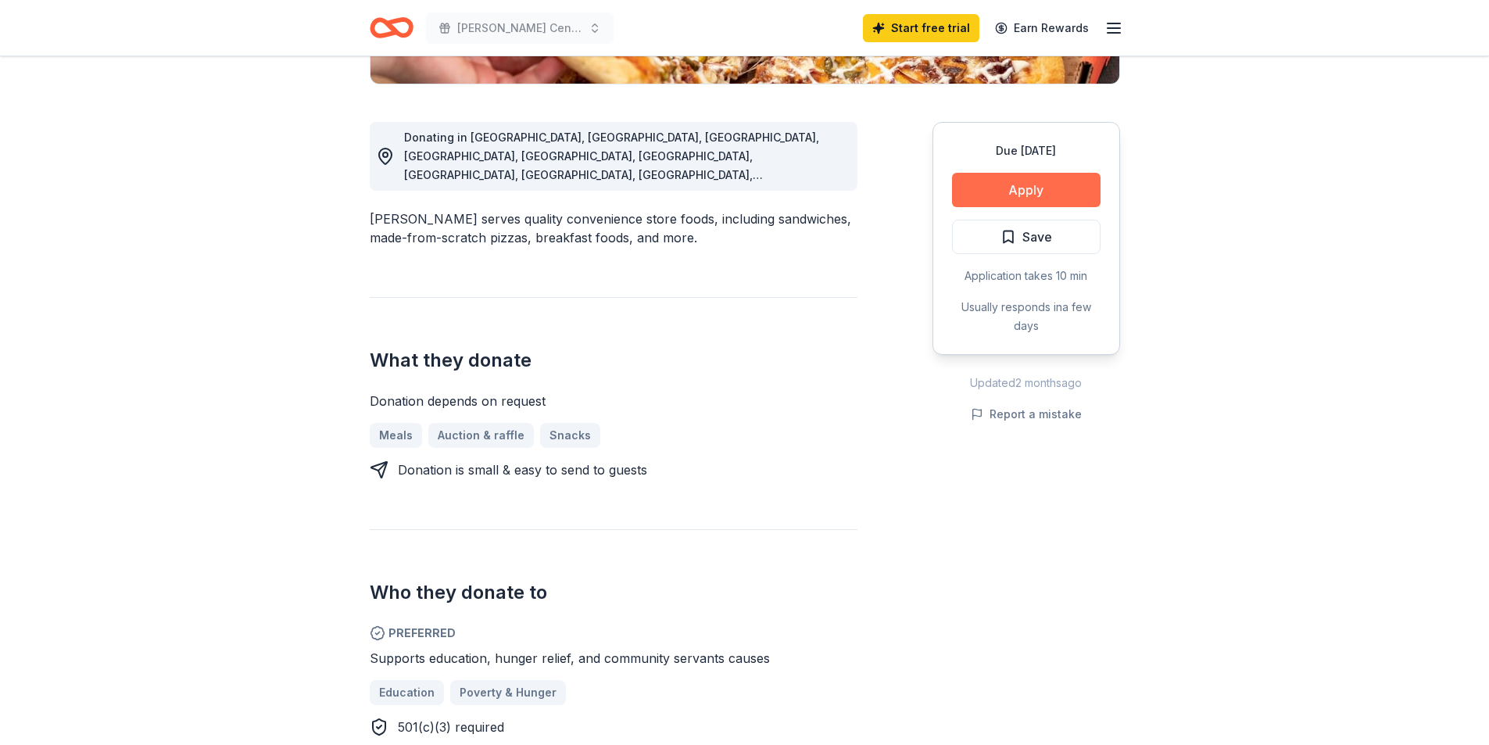
click at [993, 182] on button "Apply" at bounding box center [1026, 190] width 148 height 34
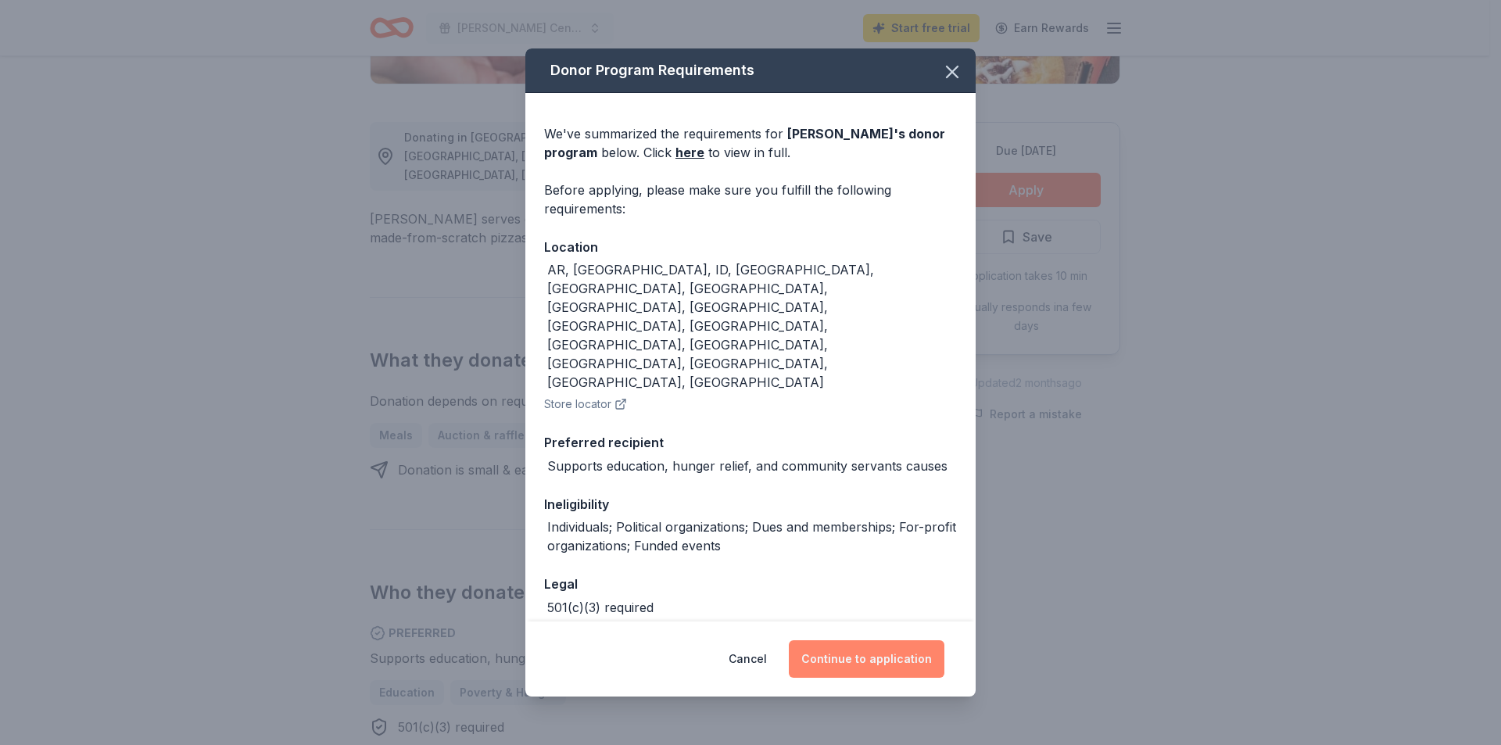
click at [856, 642] on button "Continue to application" at bounding box center [867, 659] width 156 height 38
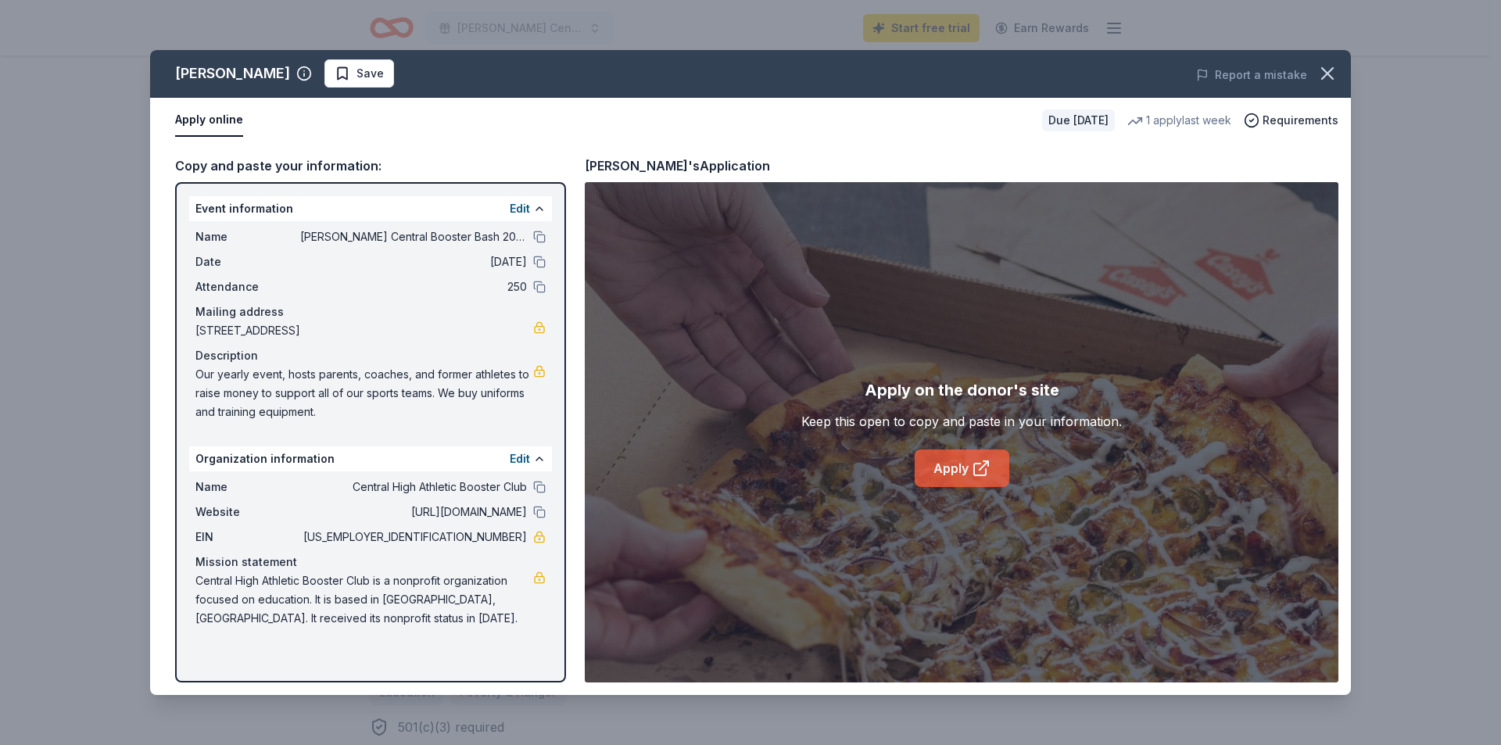
click at [967, 468] on link "Apply" at bounding box center [961, 468] width 95 height 38
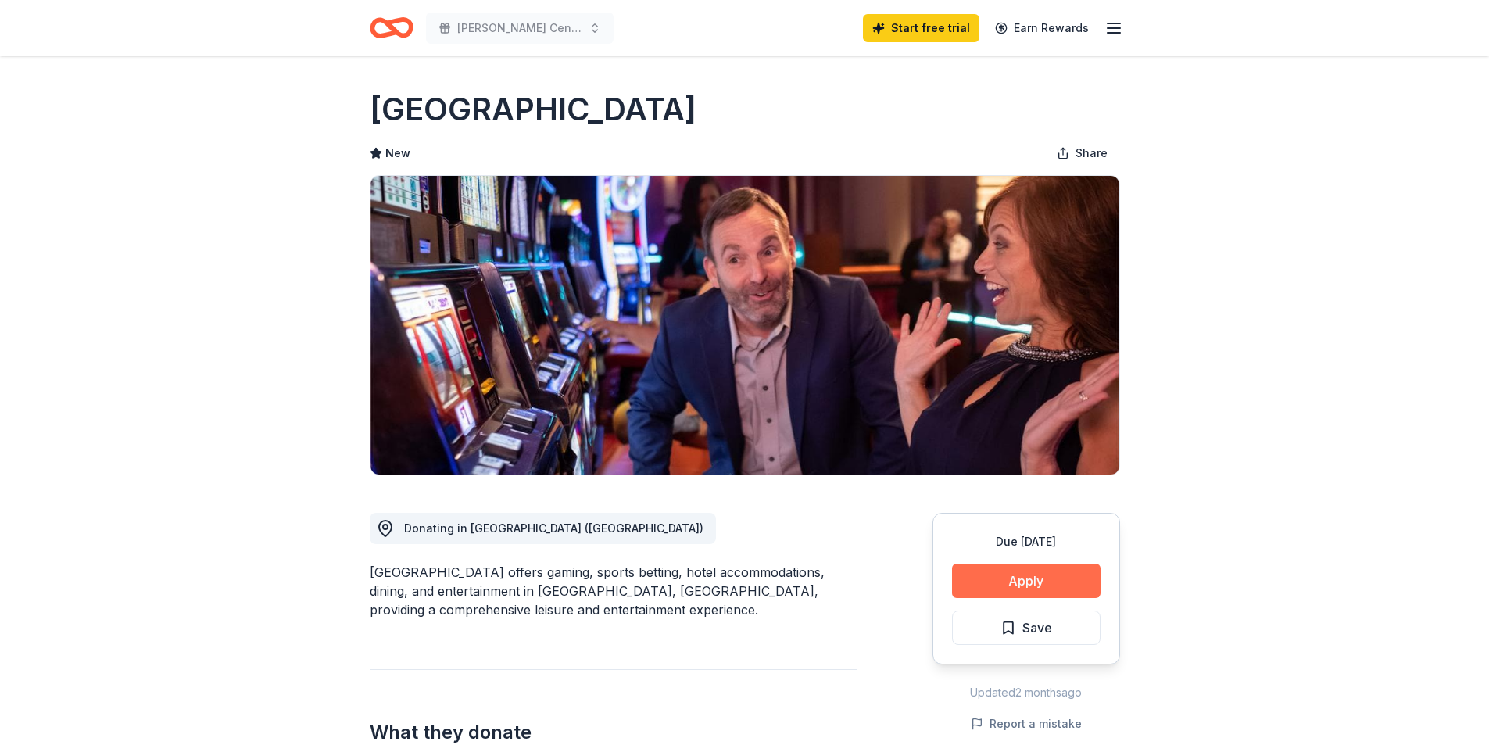
click at [1014, 571] on div "Due in 59 days Apply Save" at bounding box center [1026, 589] width 188 height 152
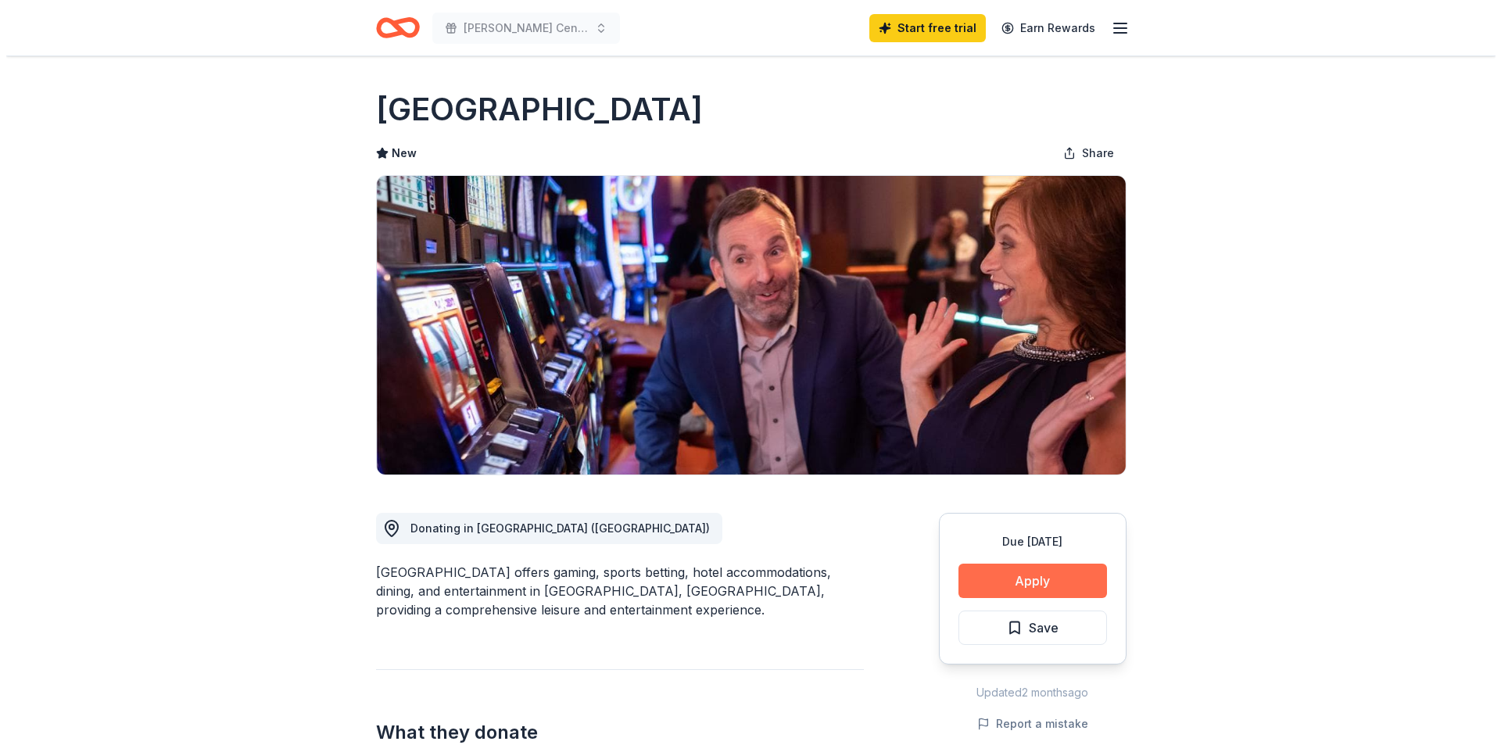
scroll to position [78, 0]
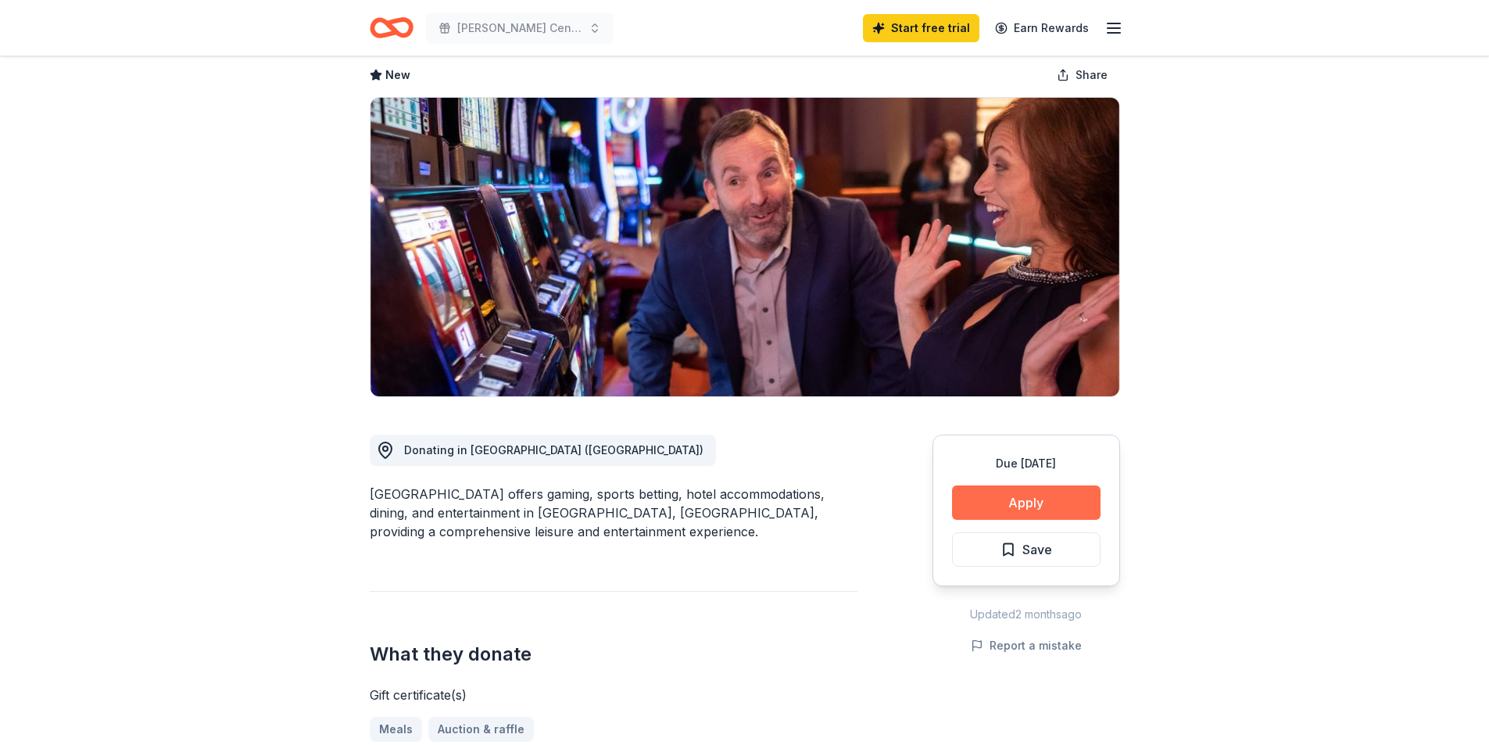
click at [1011, 495] on button "Apply" at bounding box center [1026, 502] width 148 height 34
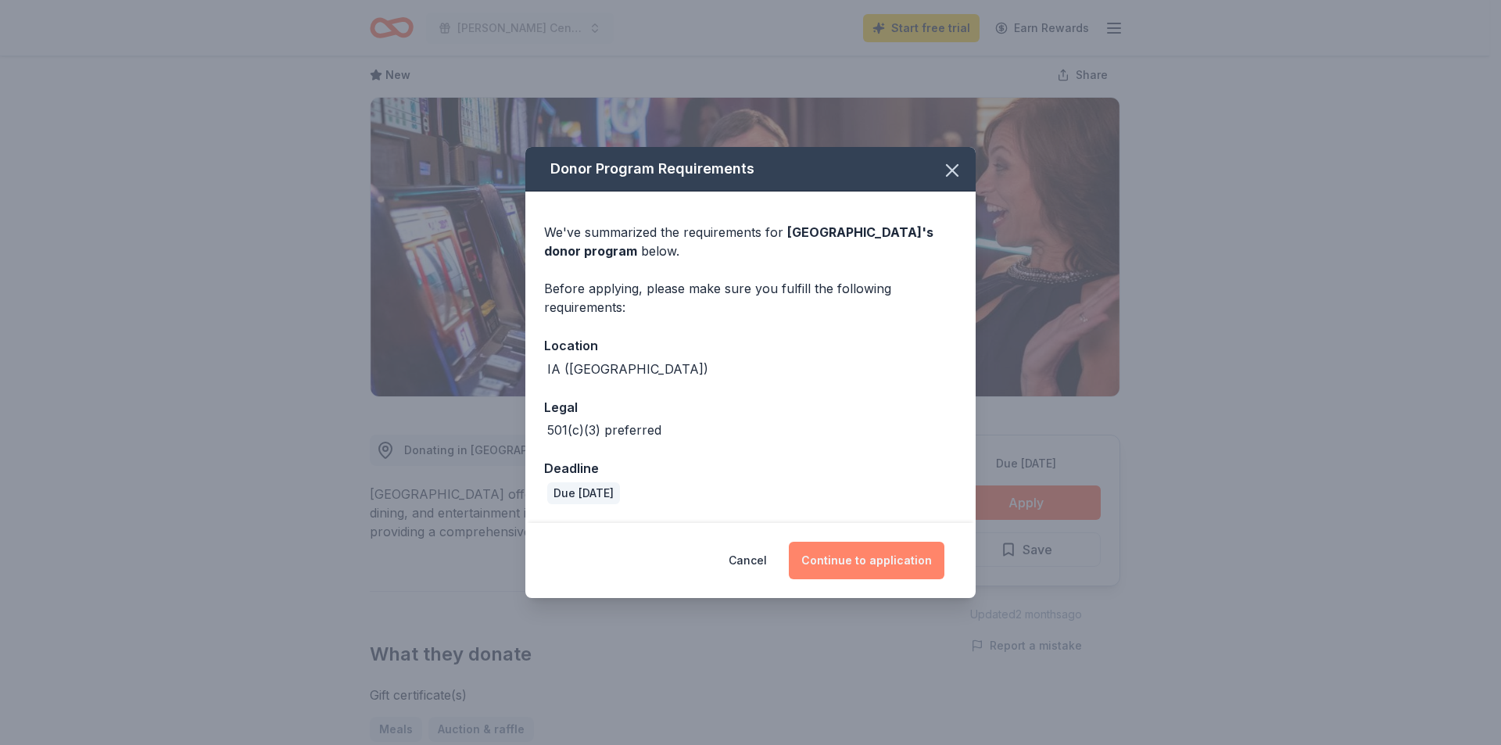
click at [863, 558] on button "Continue to application" at bounding box center [867, 561] width 156 height 38
